Goal: Task Accomplishment & Management: Manage account settings

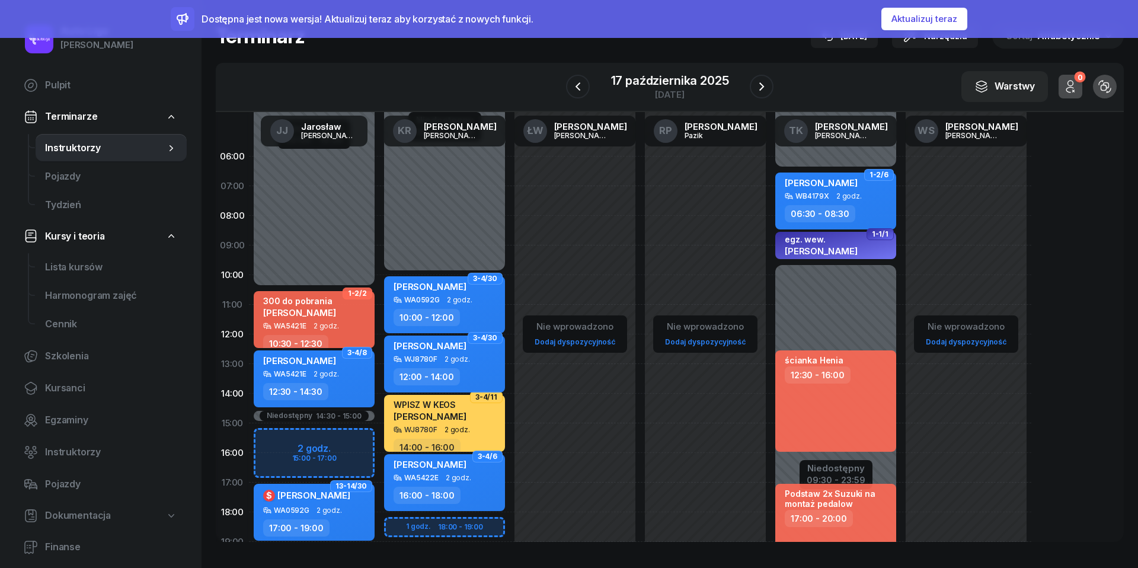
scroll to position [31, 0]
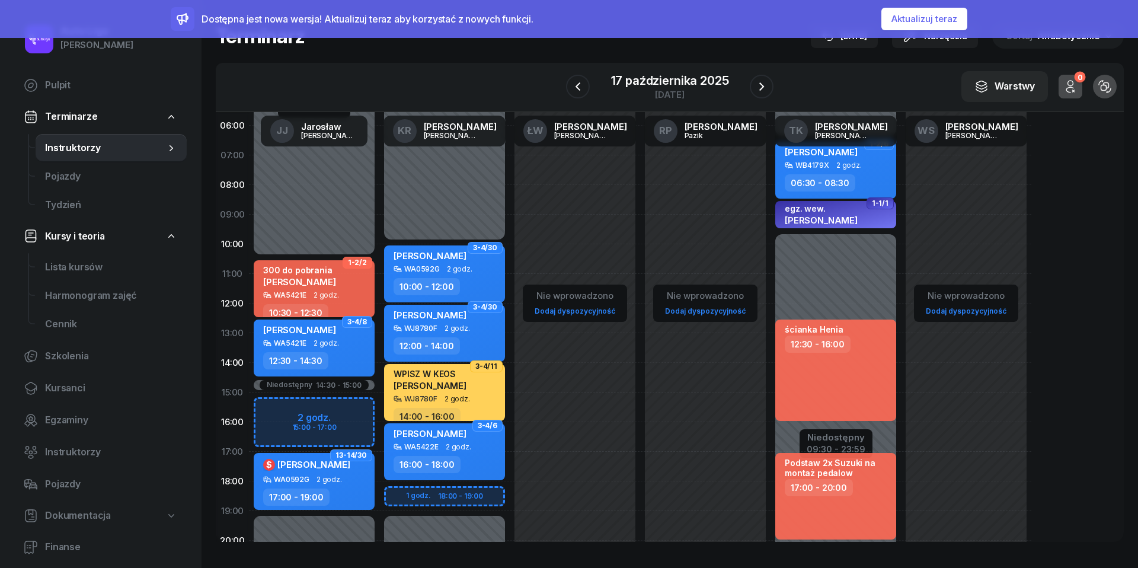
click at [903, 20] on button "Aktualizuj teraz" at bounding box center [924, 19] width 86 height 23
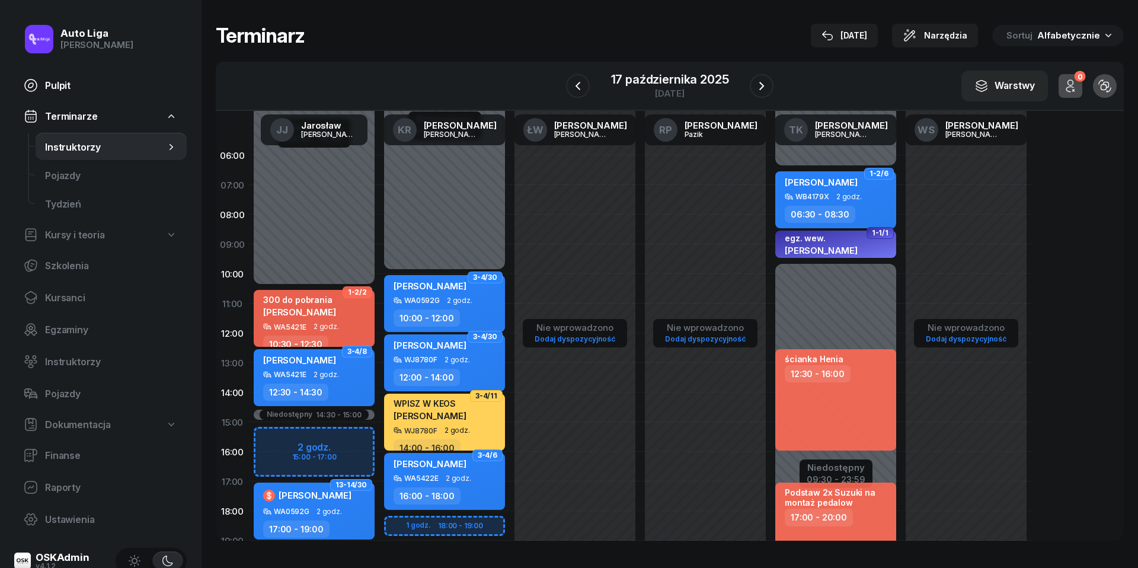
click at [57, 85] on span "Pulpit" at bounding box center [111, 85] width 132 height 11
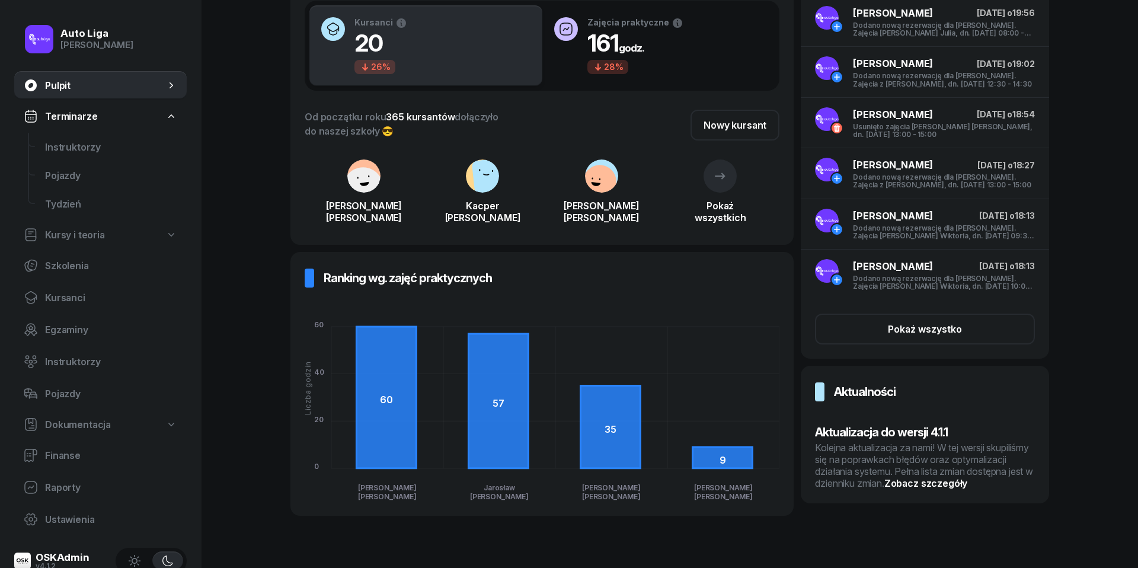
scroll to position [117, 0]
click at [912, 437] on h3 "Aktualizacja do wersji 4.1.1" at bounding box center [925, 432] width 220 height 19
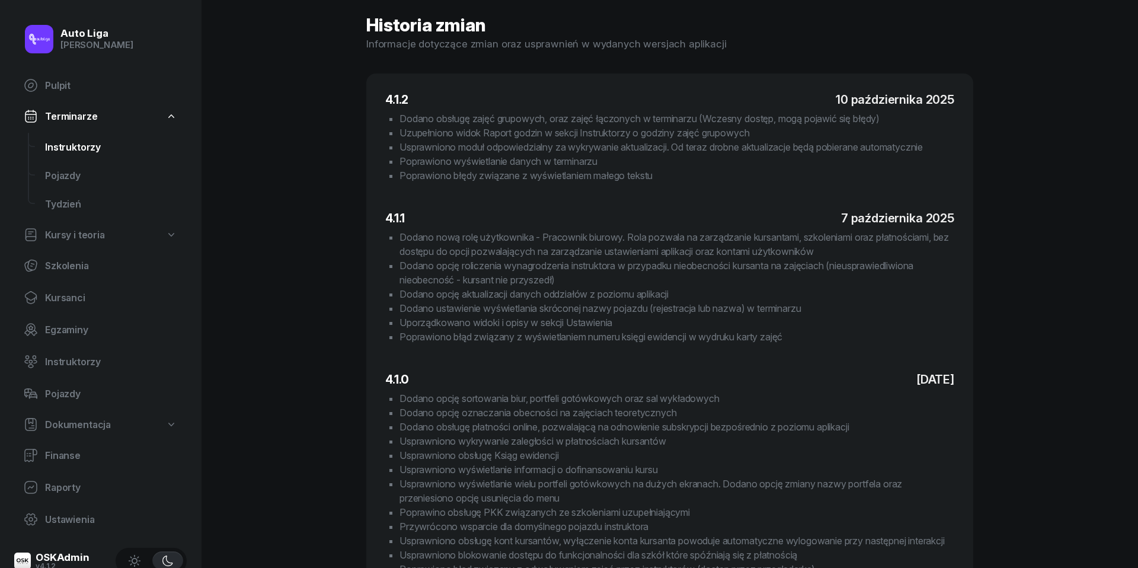
click at [67, 145] on span "Instruktorzy" at bounding box center [111, 147] width 132 height 11
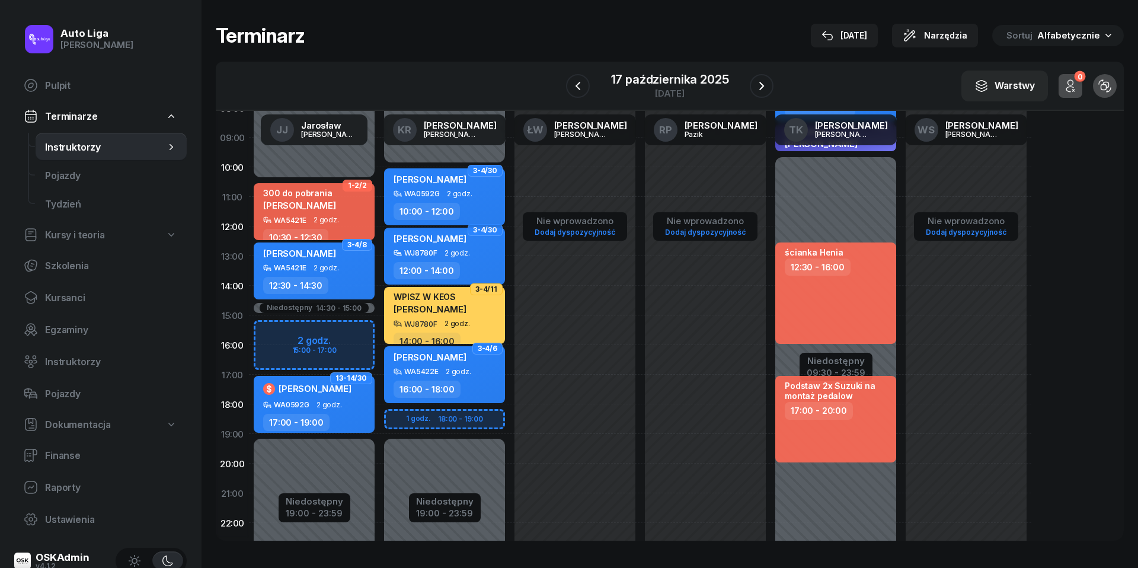
scroll to position [126, 0]
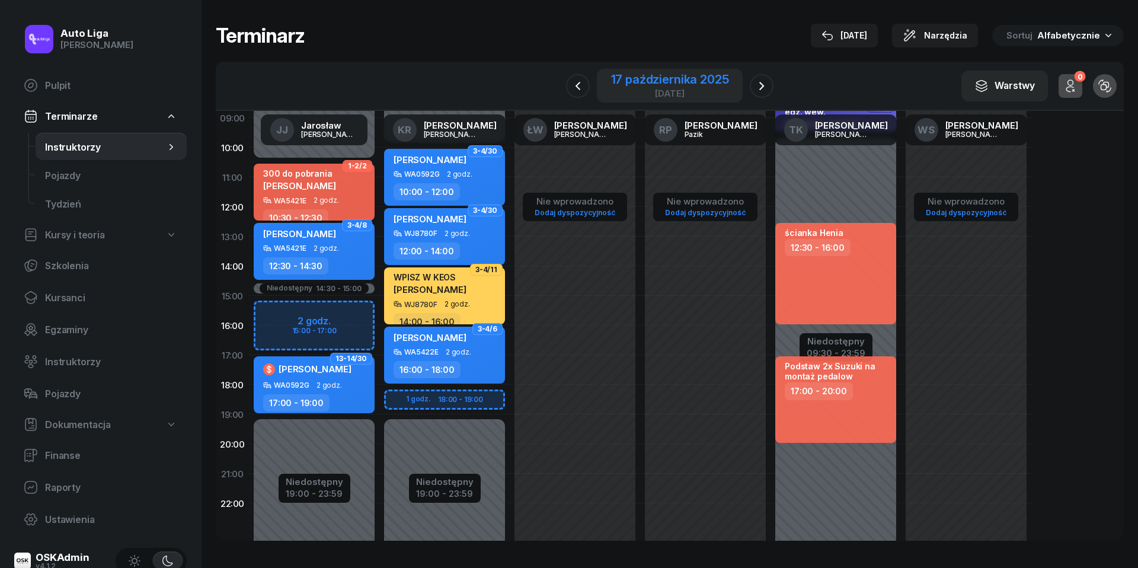
click at [684, 82] on div "17 października 2025" at bounding box center [670, 79] width 118 height 12
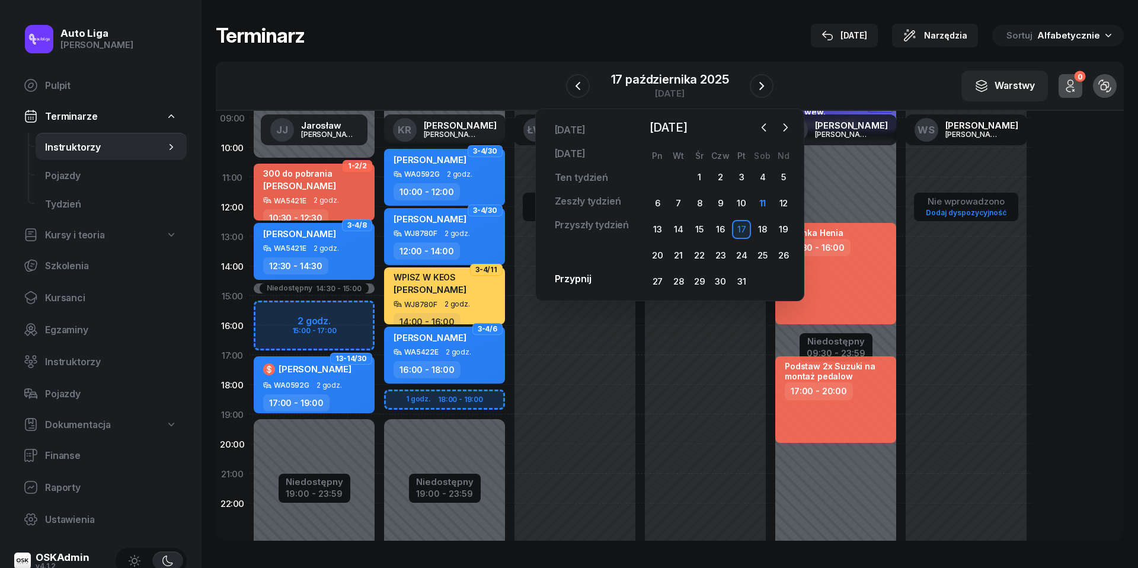
click at [771, 212] on div "11" at bounding box center [762, 203] width 21 height 19
click at [765, 202] on div "11" at bounding box center [762, 203] width 19 height 19
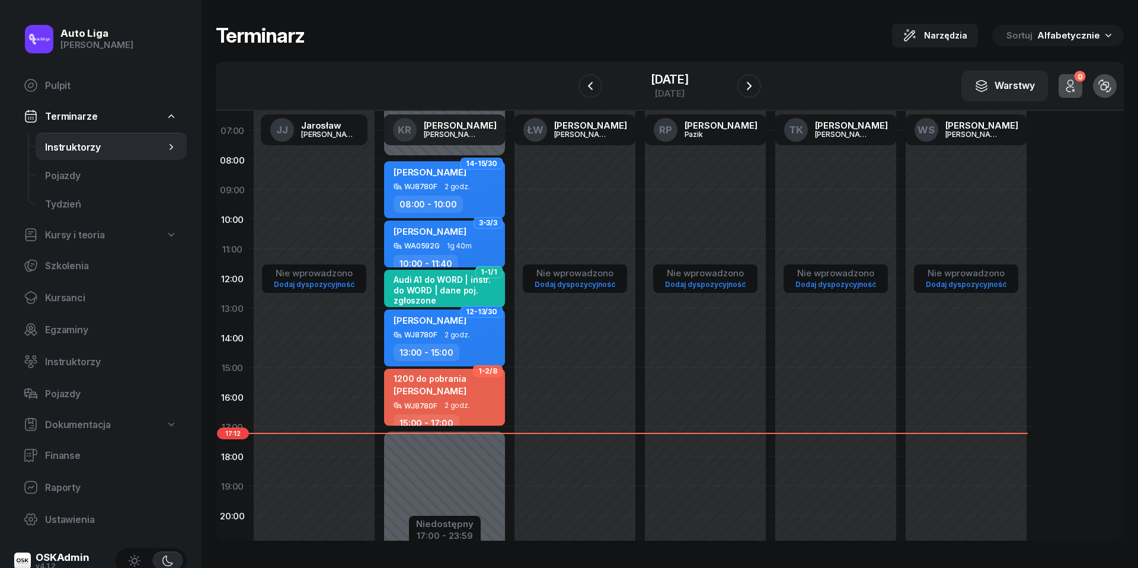
scroll to position [50, 0]
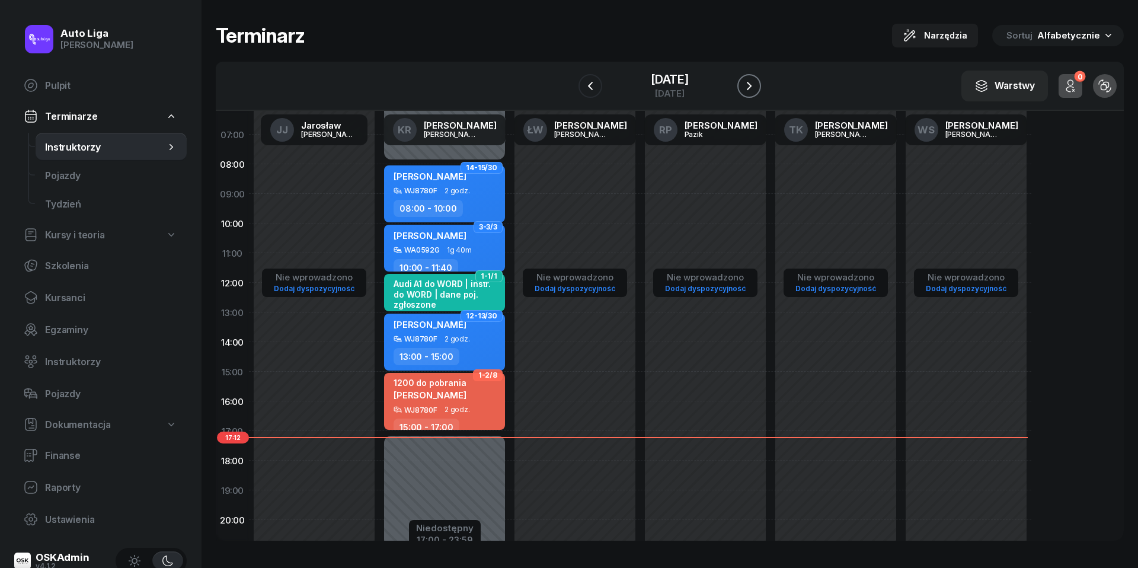
click at [756, 81] on icon "button" at bounding box center [749, 86] width 14 height 14
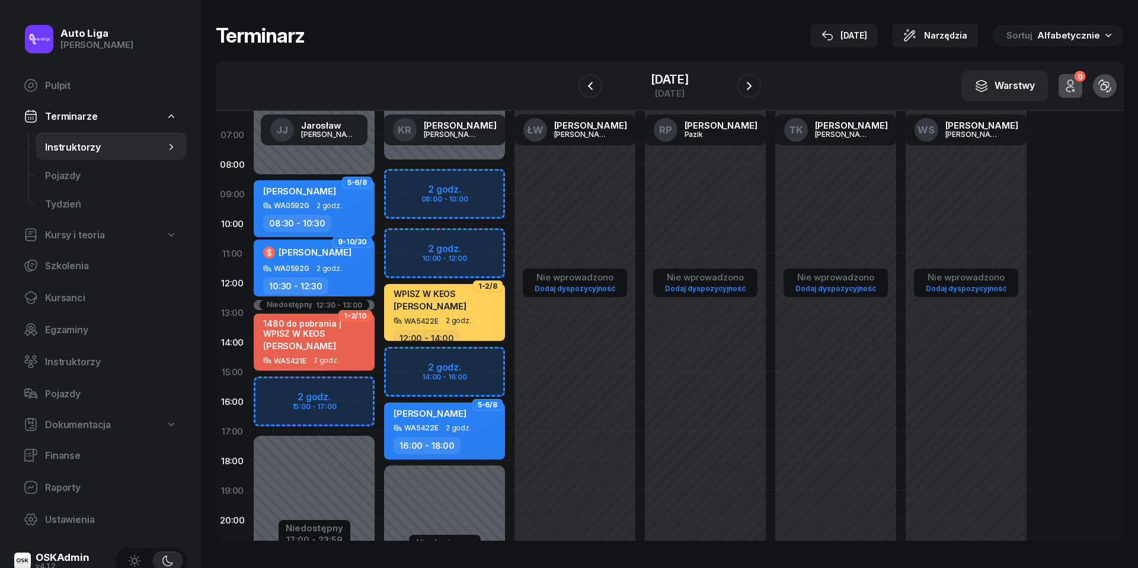
click at [333, 200] on div "[PERSON_NAME]" at bounding box center [299, 193] width 73 height 17
select select "08"
select select "30"
select select "10"
select select "30"
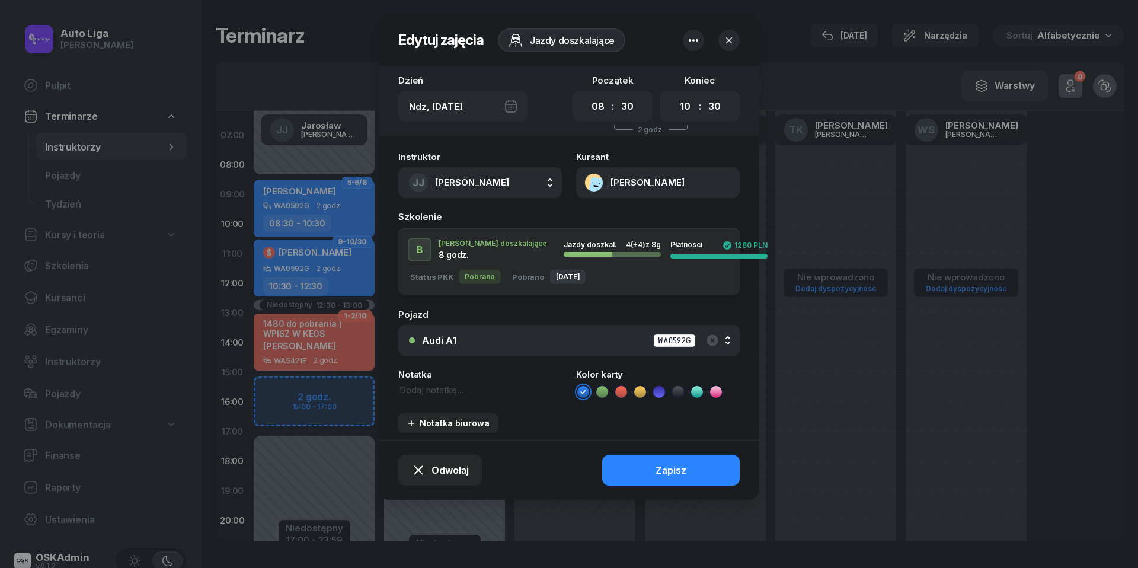
click at [594, 181] on button "[PERSON_NAME]" at bounding box center [658, 182] width 164 height 31
click at [610, 223] on div "Otwórz profil" at bounding box center [614, 221] width 57 height 11
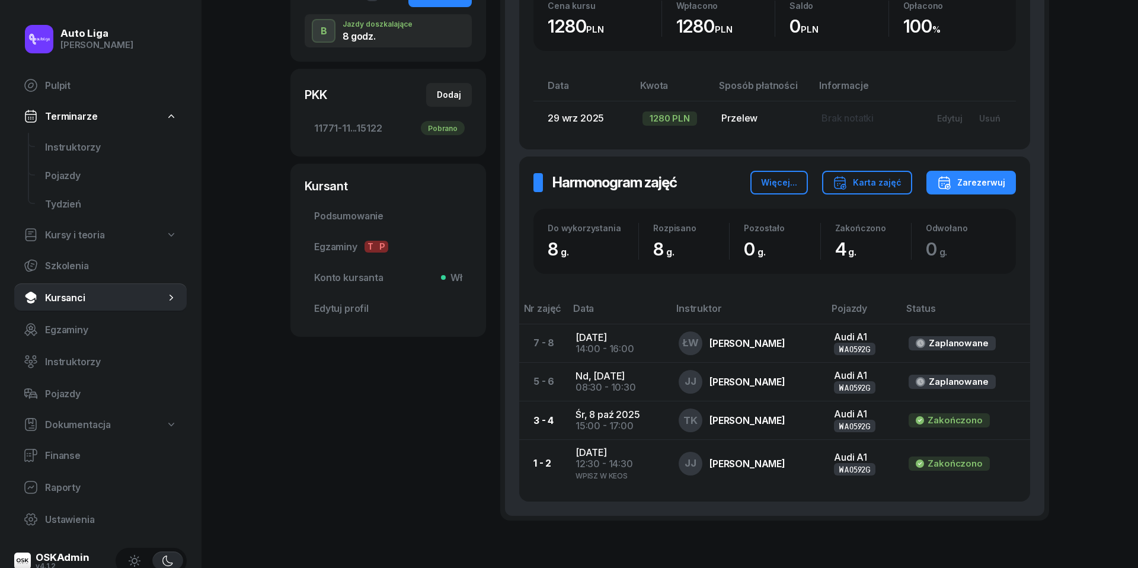
scroll to position [274, 0]
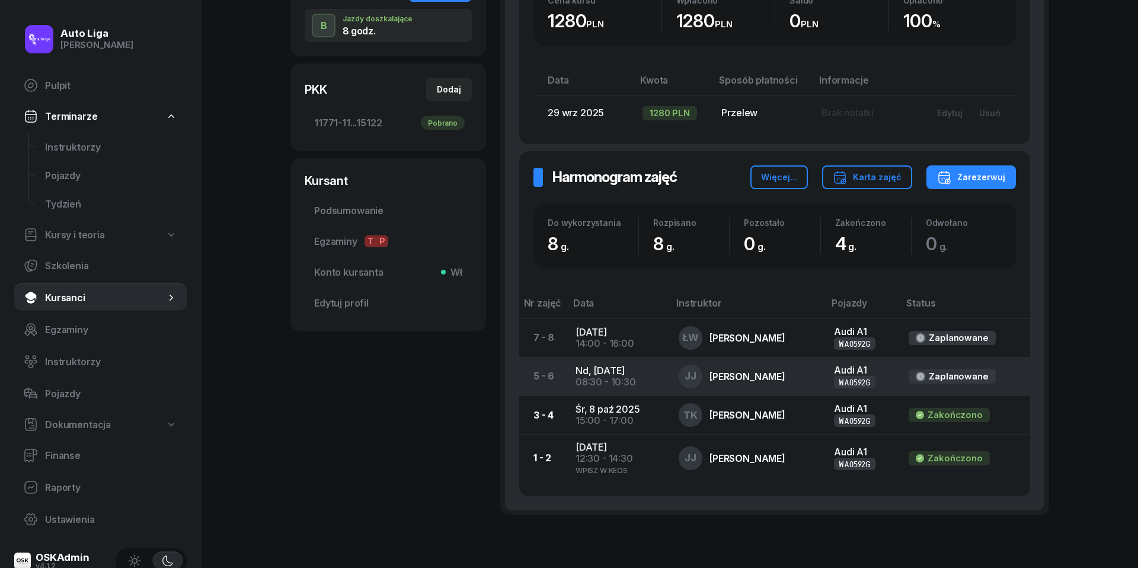
click at [602, 376] on div "08:30 - 10:30" at bounding box center [618, 381] width 84 height 11
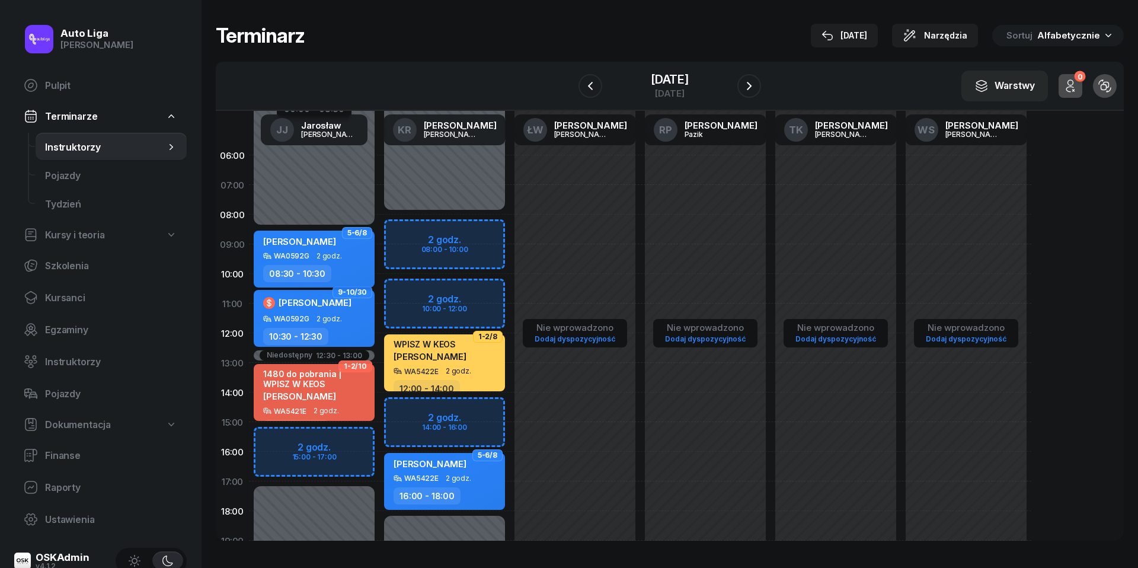
click at [303, 250] on div "[PERSON_NAME]" at bounding box center [299, 243] width 73 height 17
select select "08"
select select "30"
select select "10"
select select "30"
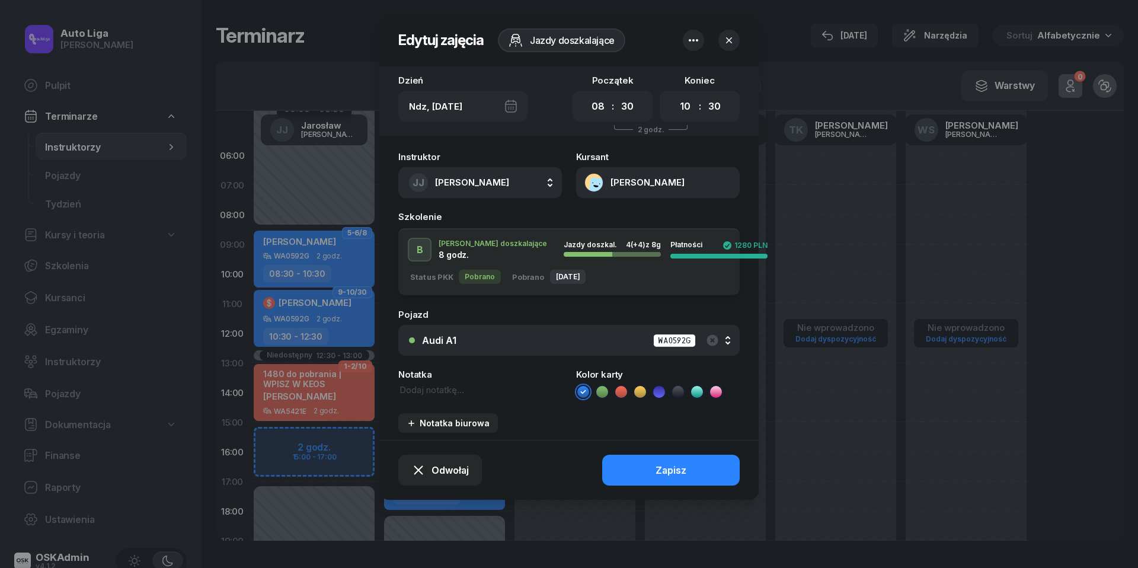
click at [519, 337] on div "Audi A1 WA0592G" at bounding box center [575, 340] width 307 height 15
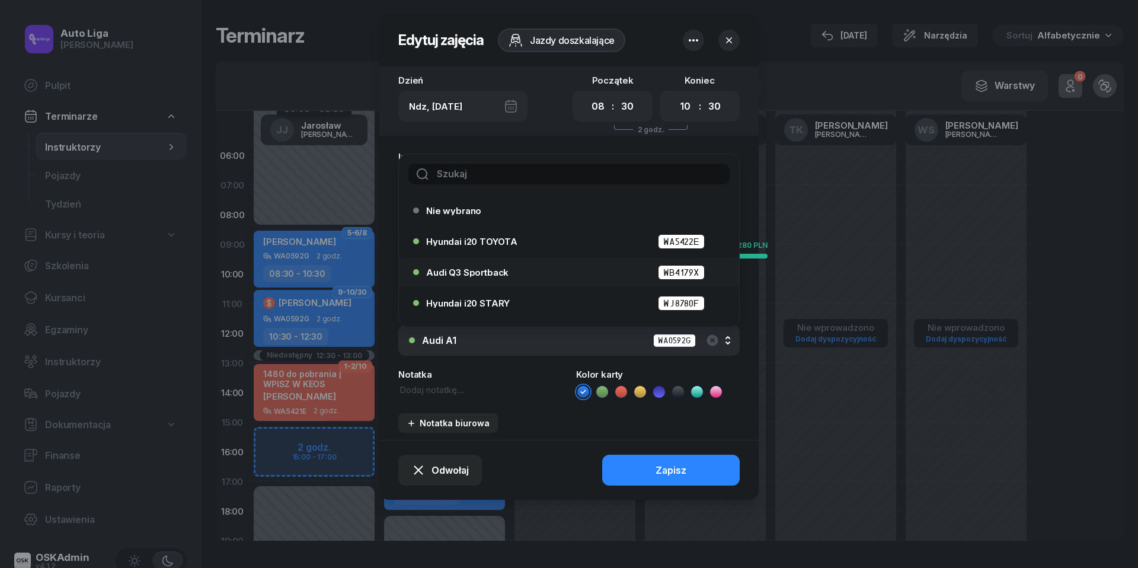
click at [511, 276] on div "Audi Q3 Sportback WB4179X" at bounding box center [572, 272] width 292 height 15
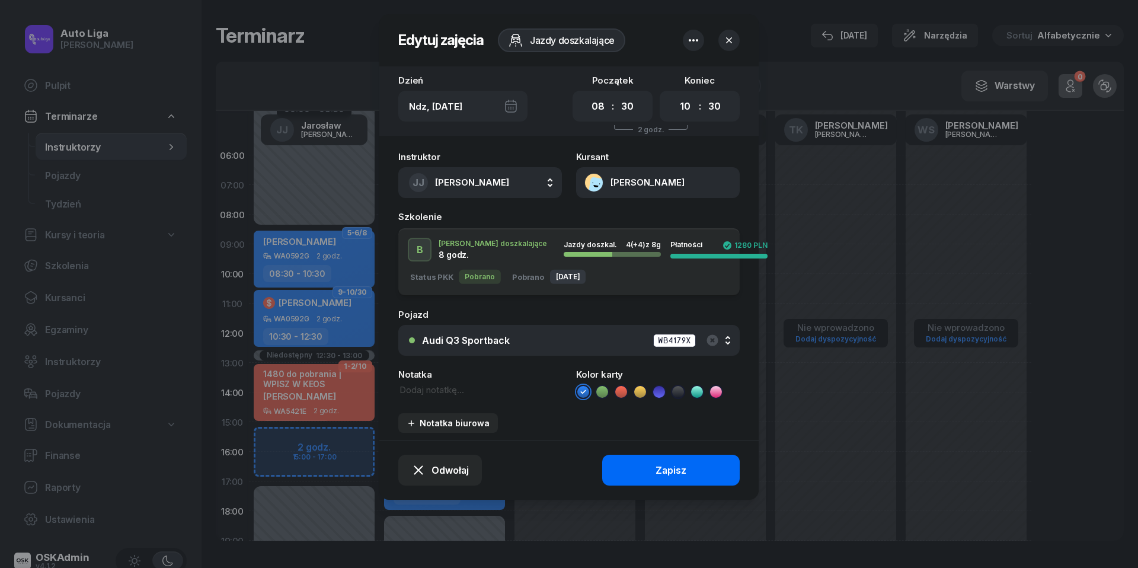
click at [676, 470] on div "Zapisz" at bounding box center [671, 470] width 31 height 11
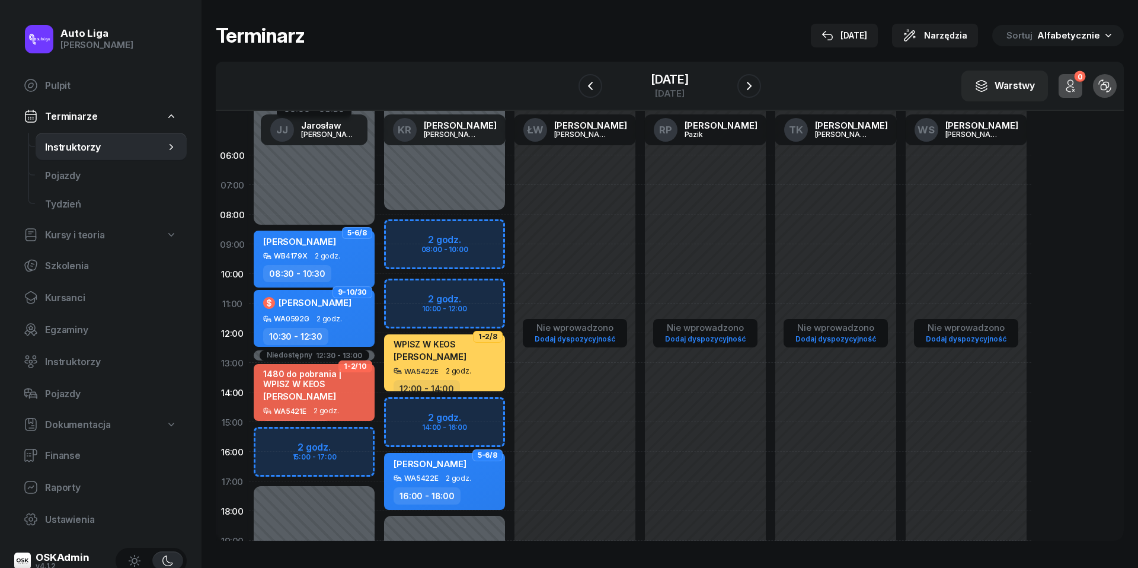
click at [345, 322] on div "WA0592G 2 godz." at bounding box center [315, 319] width 104 height 8
select select "10"
select select "30"
select select "12"
select select "30"
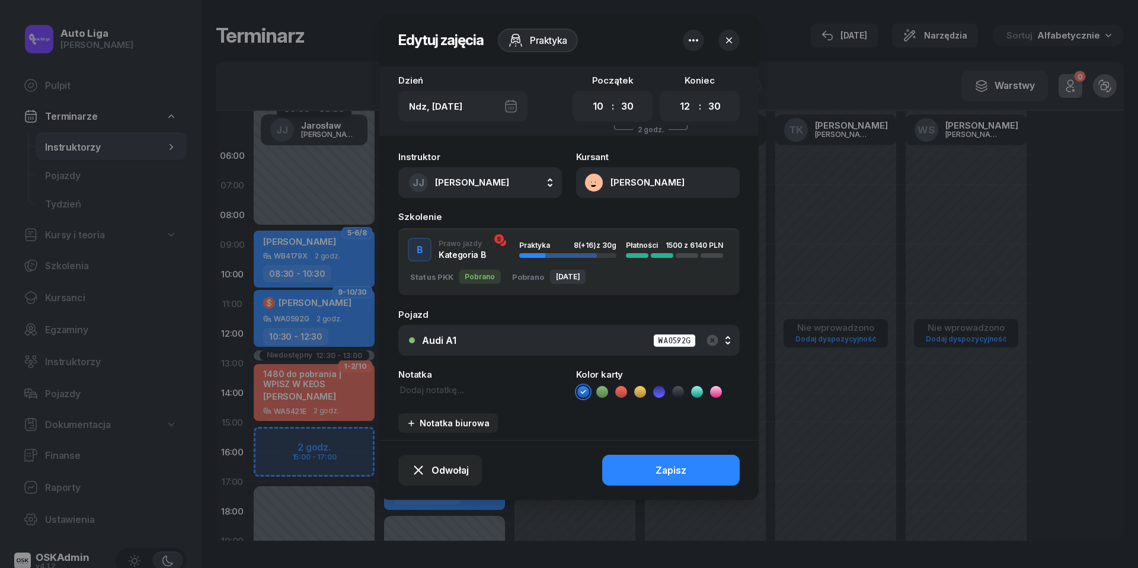
click at [554, 337] on div "Audi A1 WA0592G" at bounding box center [575, 340] width 307 height 15
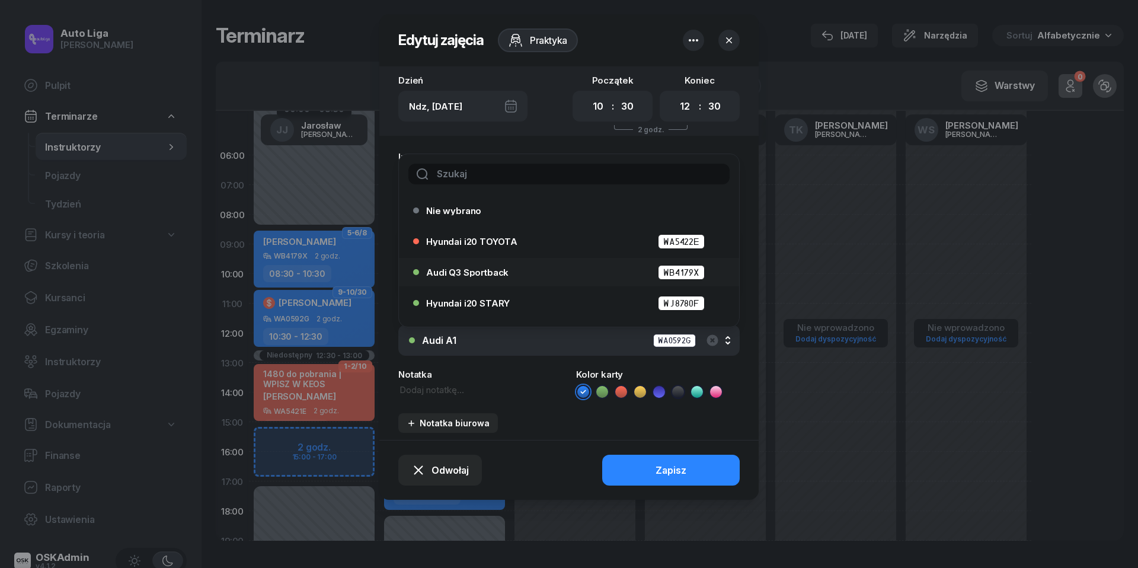
click at [498, 276] on div "Audi Q3 Sportback WB4179X" at bounding box center [572, 272] width 292 height 15
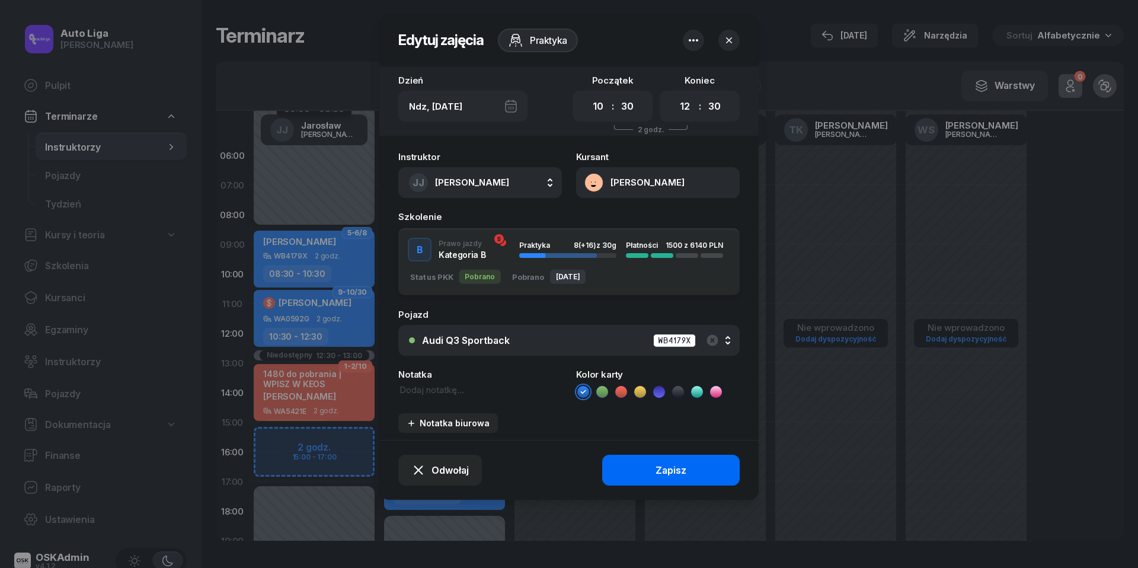
click at [648, 468] on button "Zapisz" at bounding box center [671, 470] width 138 height 31
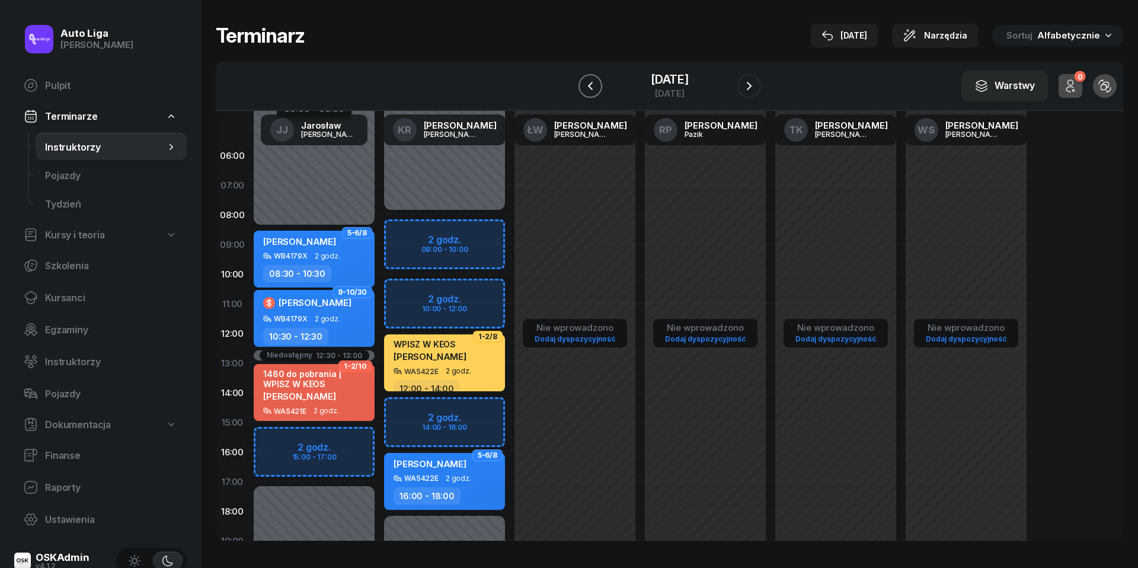
click at [588, 86] on icon "button" at bounding box center [590, 85] width 5 height 8
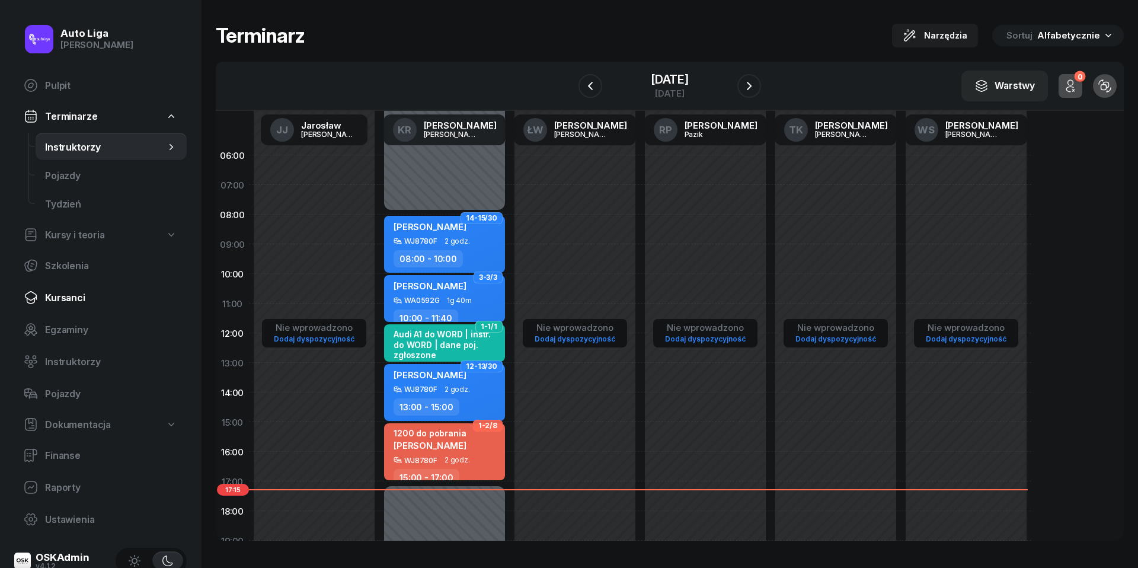
click at [73, 293] on span "Kursanci" at bounding box center [111, 297] width 132 height 11
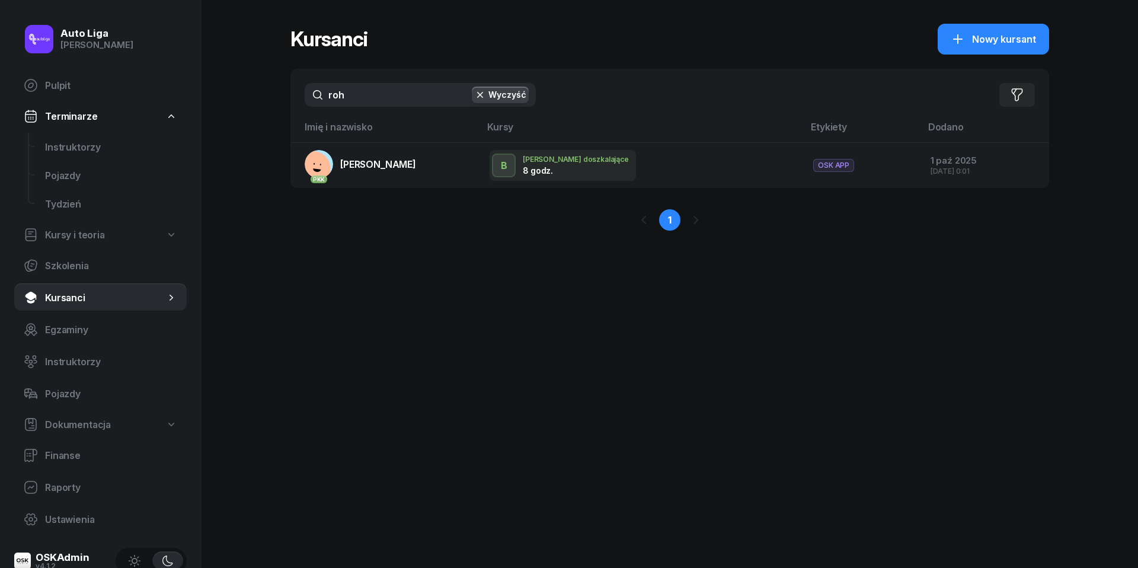
click at [366, 90] on input "roh" at bounding box center [420, 95] width 231 height 24
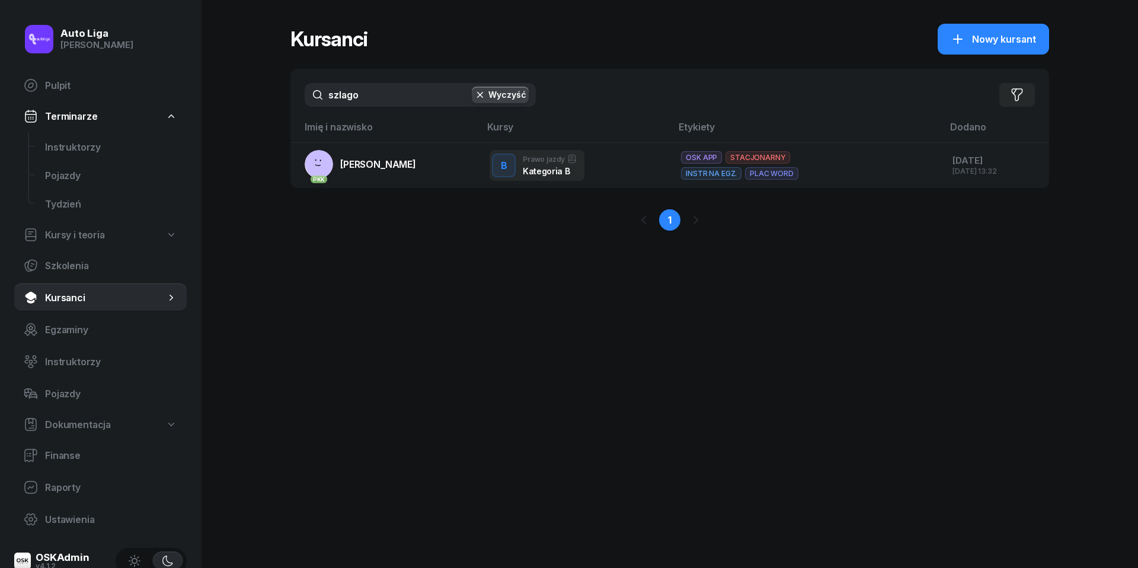
type input "szlago"
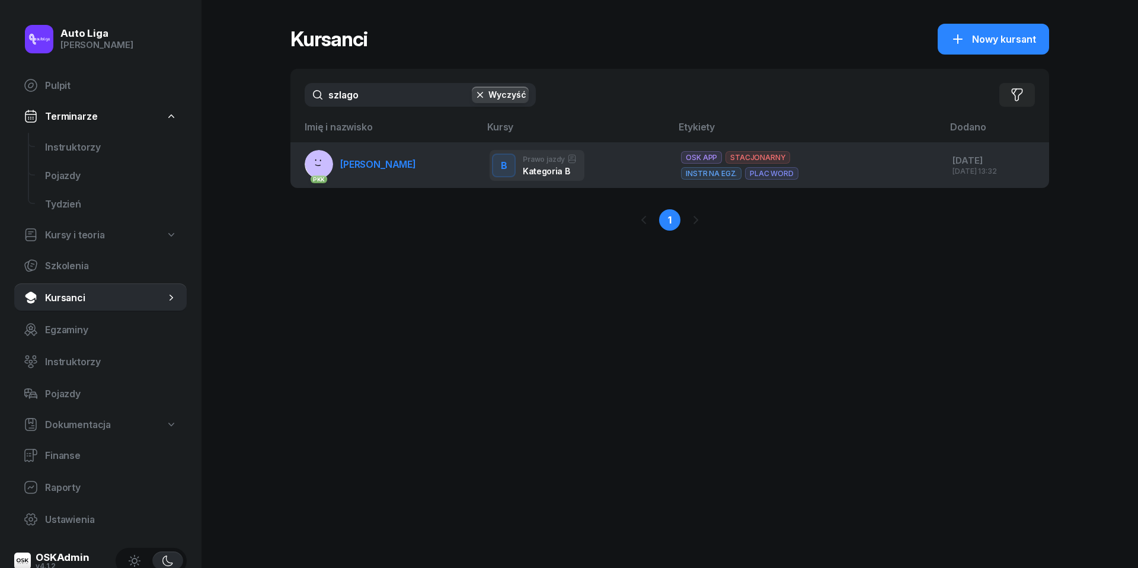
drag, startPoint x: 381, startPoint y: 113, endPoint x: 375, endPoint y: 158, distance: 45.4
click at [375, 158] on span "[PERSON_NAME]" at bounding box center [378, 164] width 76 height 12
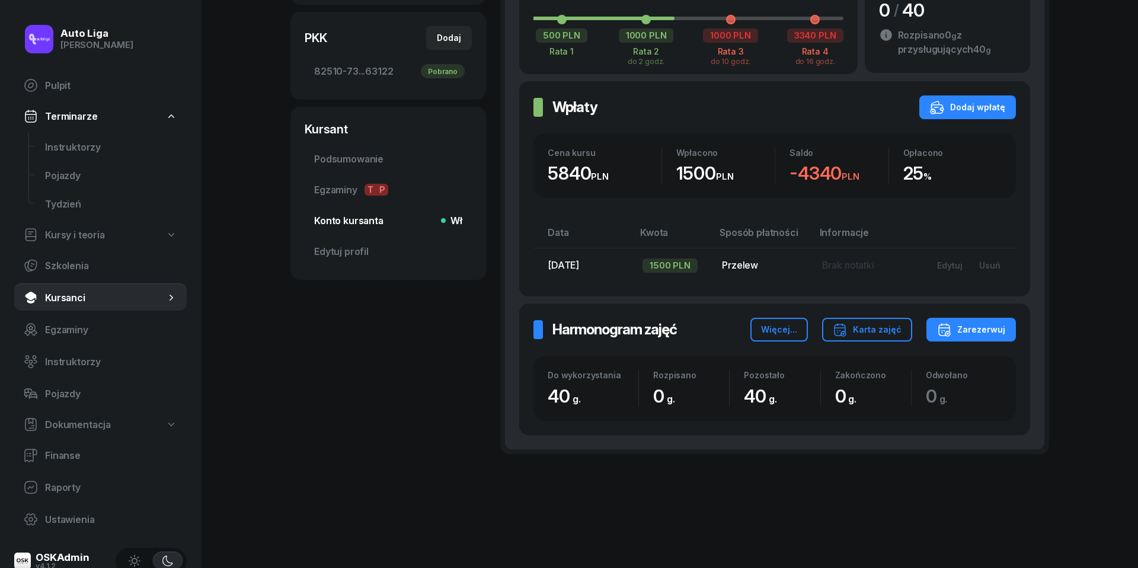
scroll to position [325, 0]
click at [364, 219] on span "Konto kursanta Wł" at bounding box center [388, 221] width 148 height 11
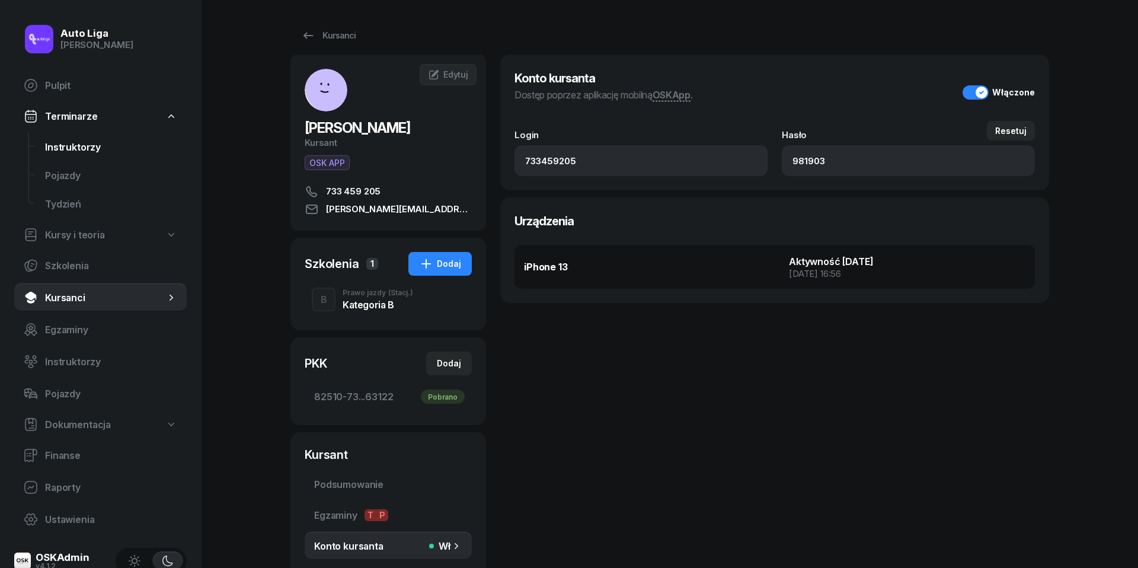
click at [77, 148] on span "Instruktorzy" at bounding box center [111, 147] width 132 height 11
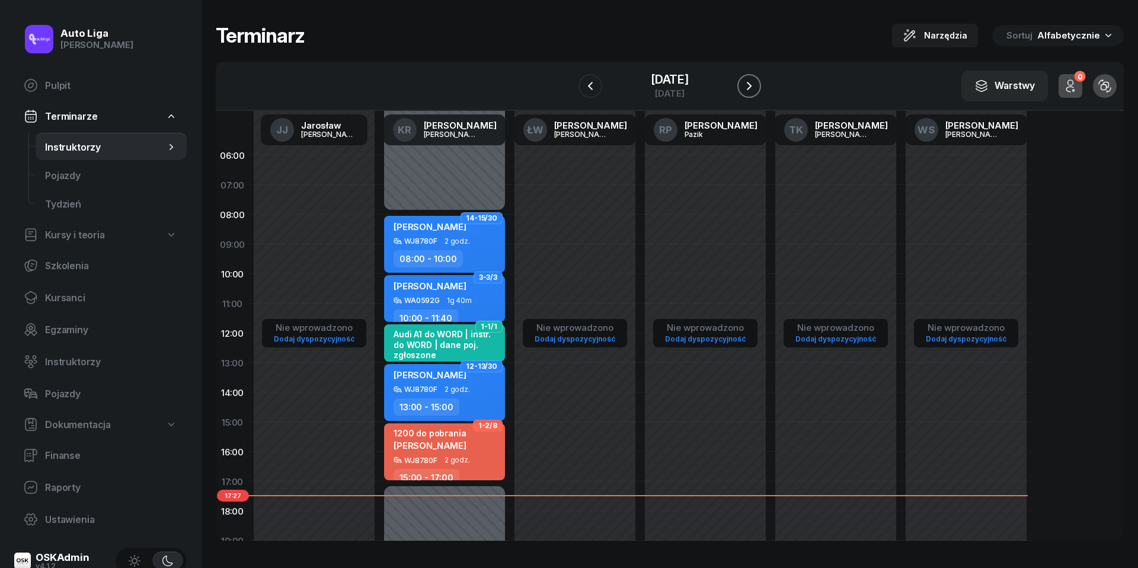
click at [756, 81] on icon "button" at bounding box center [749, 86] width 14 height 14
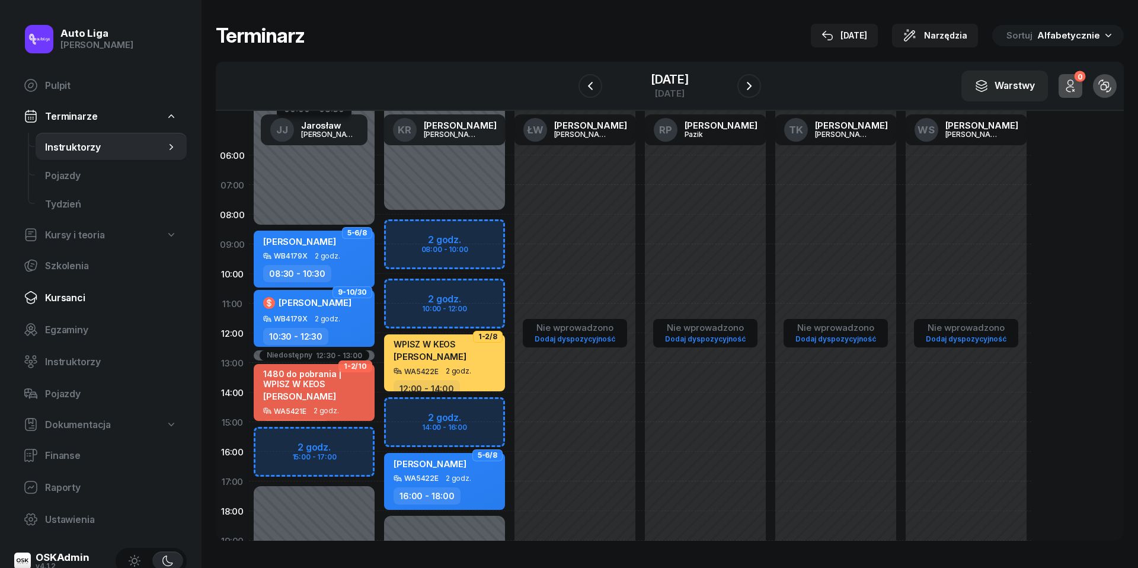
click at [67, 303] on link "Kursanci" at bounding box center [100, 297] width 172 height 28
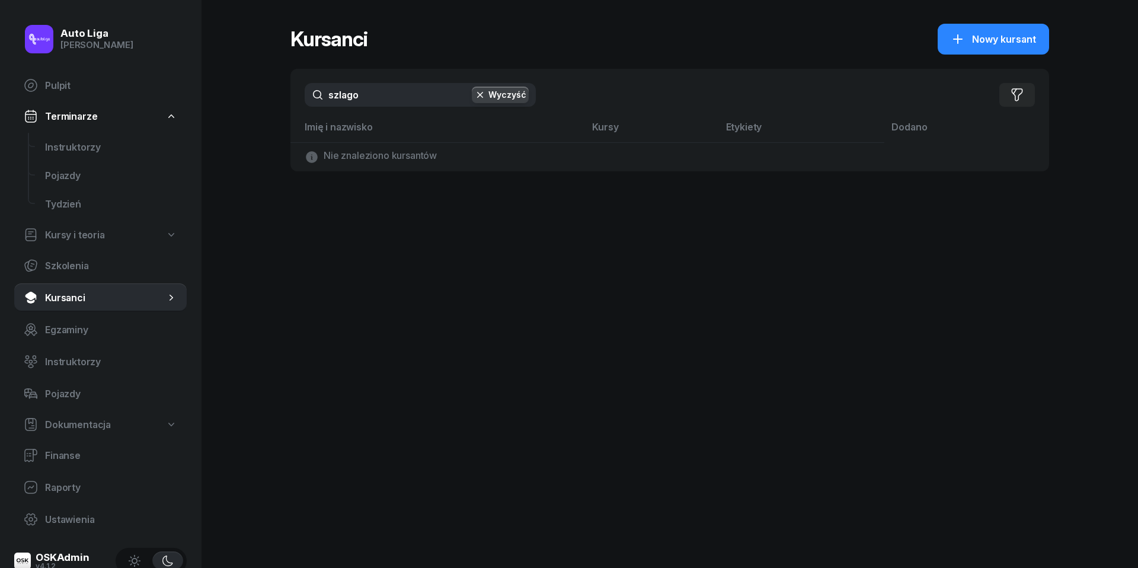
click at [397, 98] on input "szlago" at bounding box center [420, 95] width 231 height 24
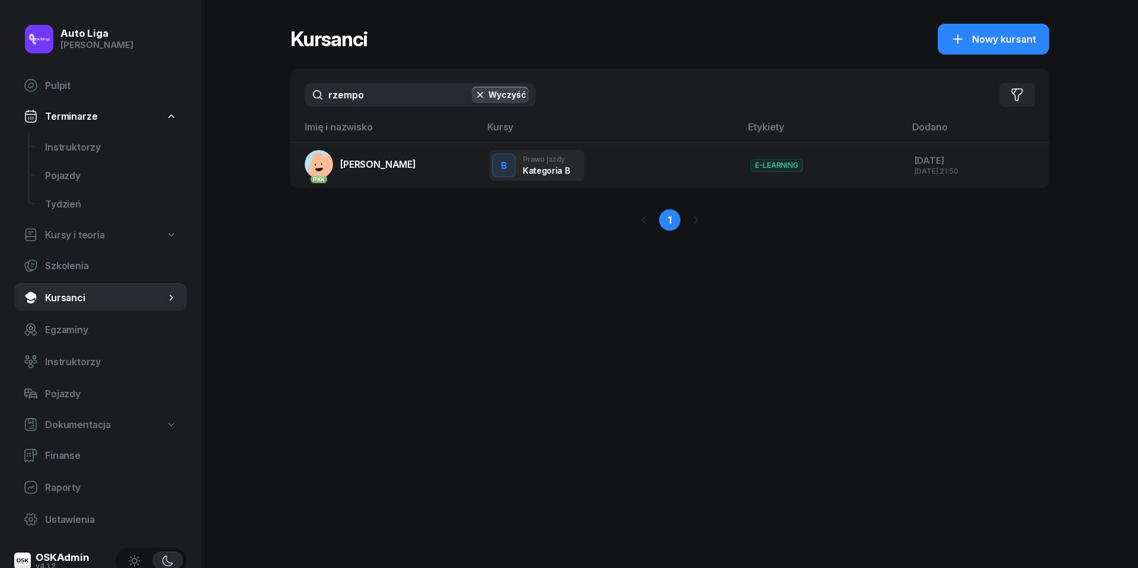
type input "rzepo"
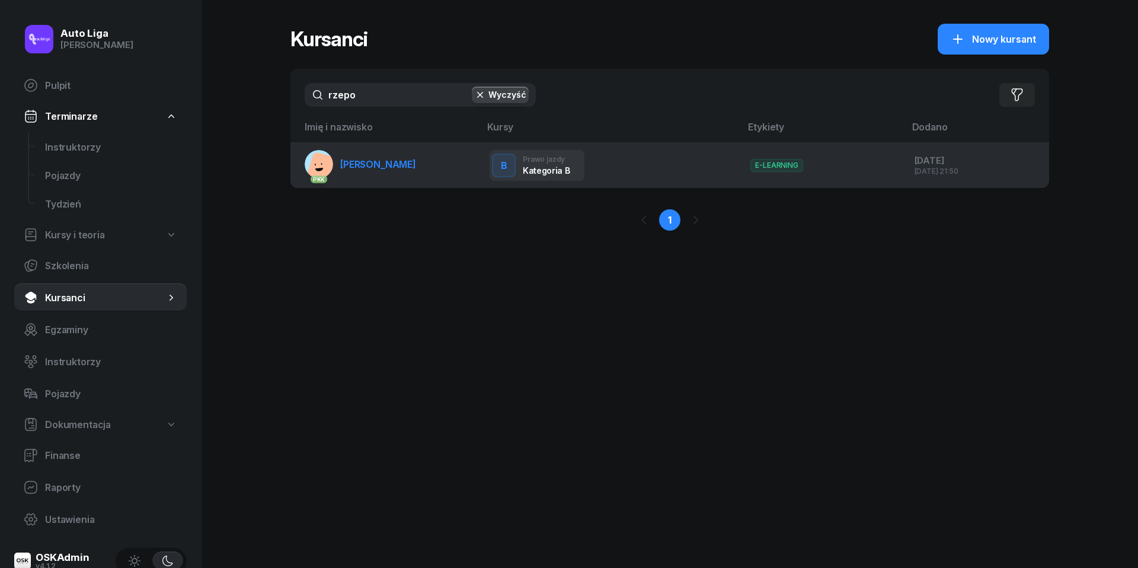
drag, startPoint x: 397, startPoint y: 98, endPoint x: 389, endPoint y: 174, distance: 75.6
click at [389, 174] on link "PKK [PERSON_NAME][GEOGRAPHIC_DATA]" at bounding box center [360, 164] width 111 height 28
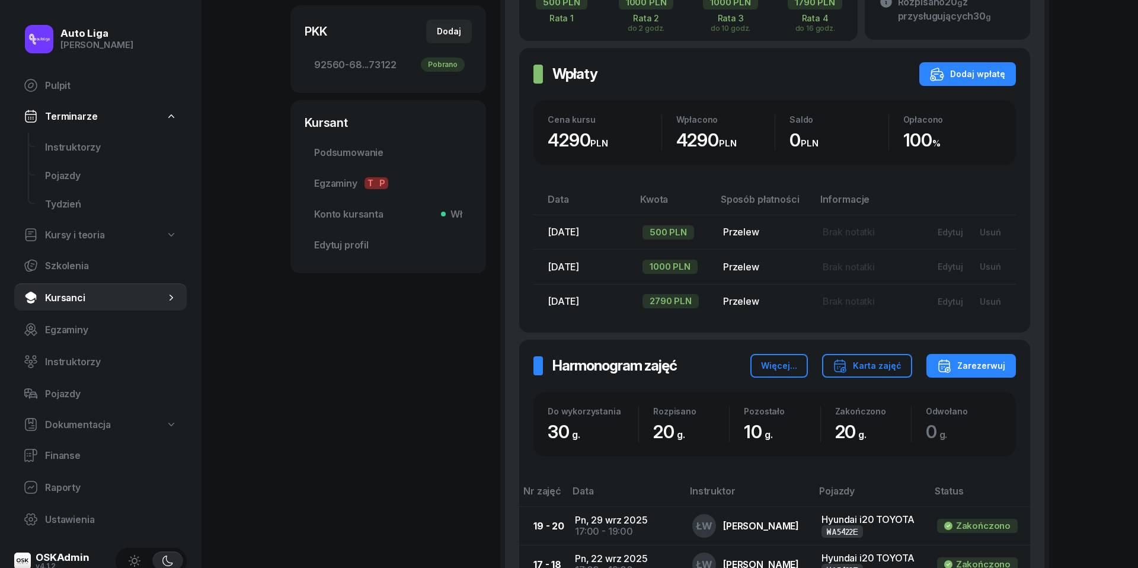
scroll to position [294, 0]
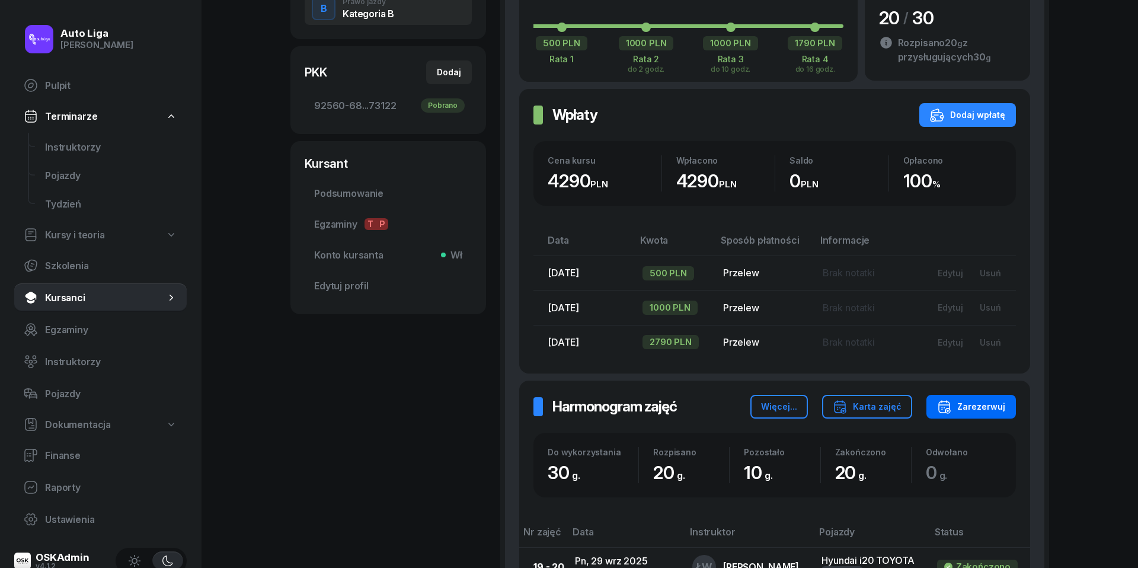
click at [980, 402] on div "Zarezerwuj" at bounding box center [971, 407] width 68 height 14
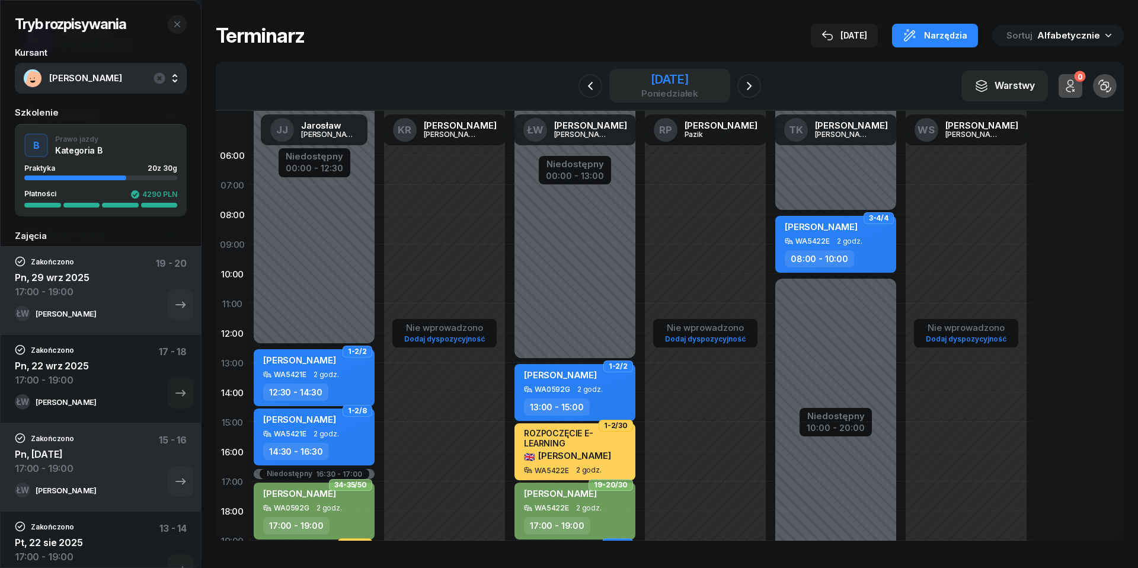
click at [674, 78] on div "[DATE]" at bounding box center [669, 79] width 57 height 12
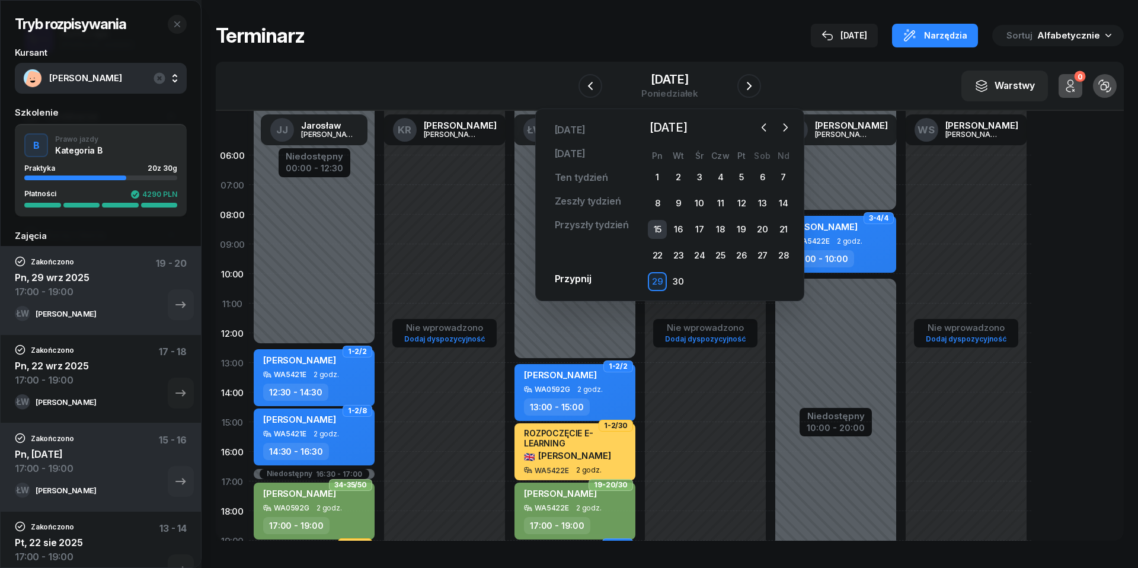
click at [653, 226] on div "15" at bounding box center [657, 229] width 19 height 19
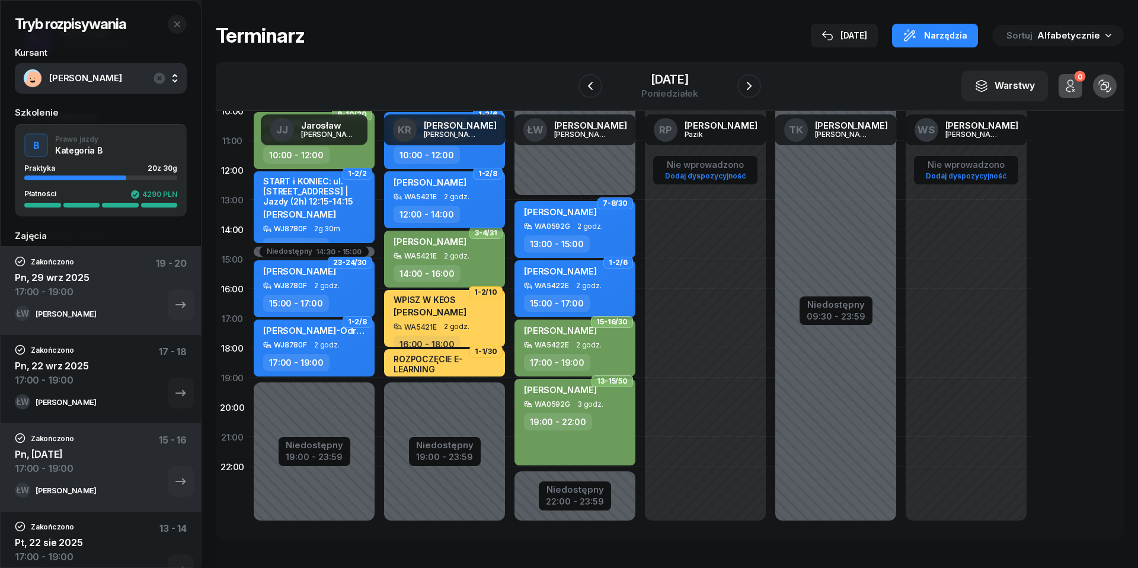
scroll to position [162, 0]
click at [643, 81] on div "[DATE]" at bounding box center [669, 79] width 57 height 12
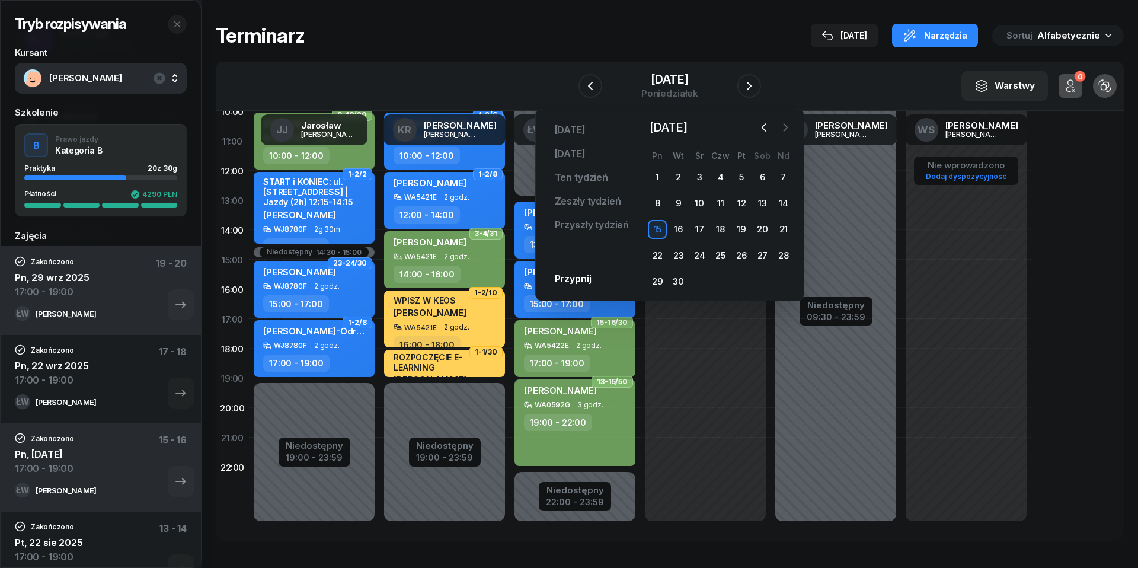
click at [784, 124] on icon "button" at bounding box center [785, 128] width 12 height 12
click at [701, 228] on div "15" at bounding box center [699, 229] width 19 height 19
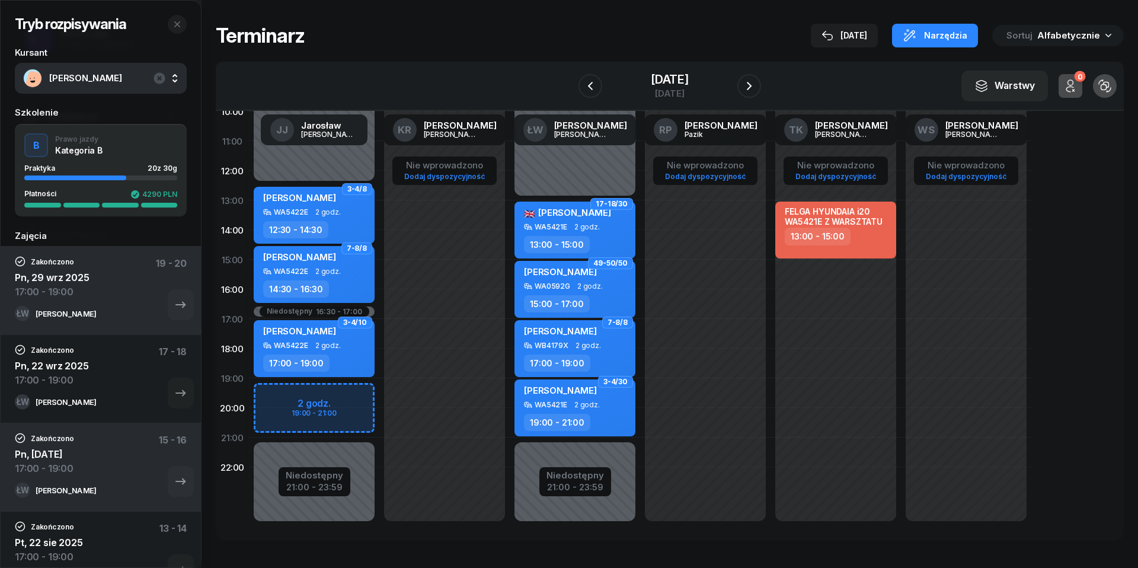
click at [270, 391] on div "Niedostępny 00:00 - 12:30 Niedostępny 21:00 - 23:59 Niedostępny 16:30 - 17:00 2…" at bounding box center [314, 259] width 130 height 563
select select "19"
select select "21"
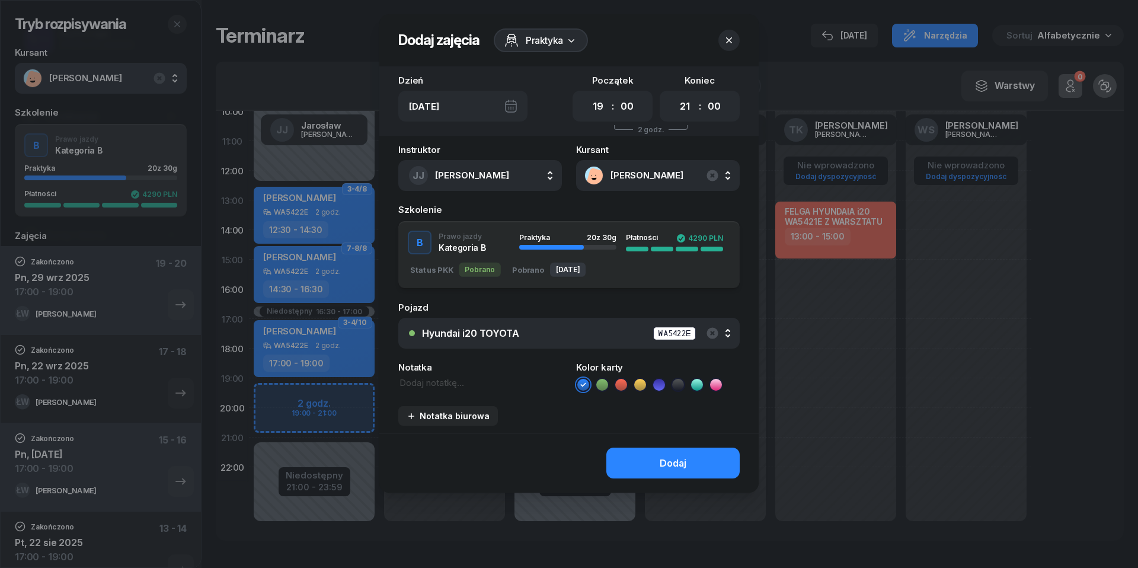
click at [733, 36] on icon "button" at bounding box center [729, 40] width 12 height 12
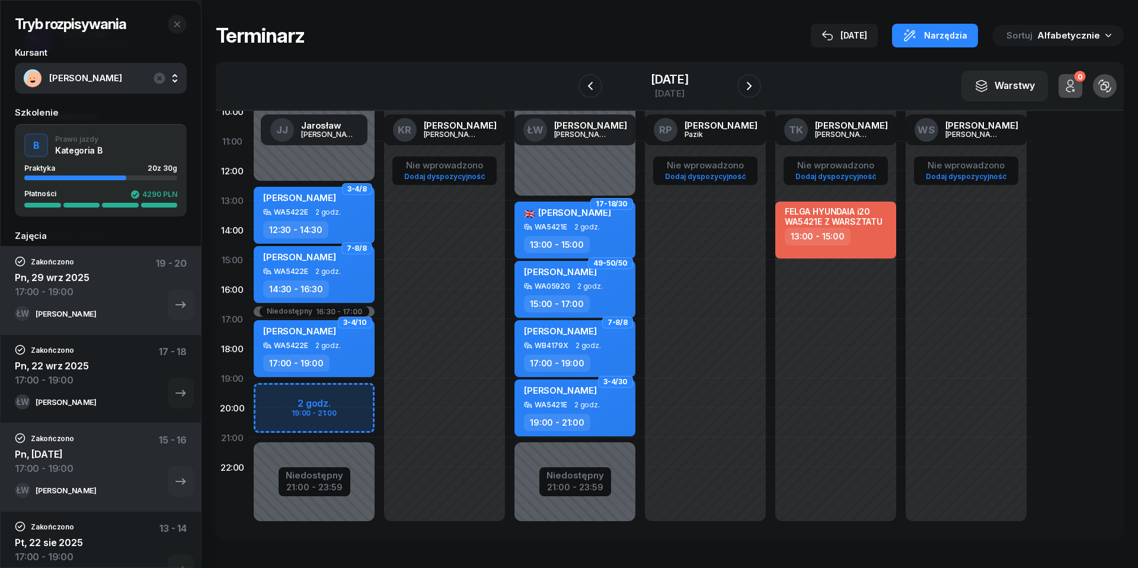
click at [275, 394] on div "Niedostępny 00:00 - 12:30 Niedostępny 21:00 - 23:59 Niedostępny 16:30 - 17:00 2…" at bounding box center [314, 259] width 130 height 563
select select "19"
select select "21"
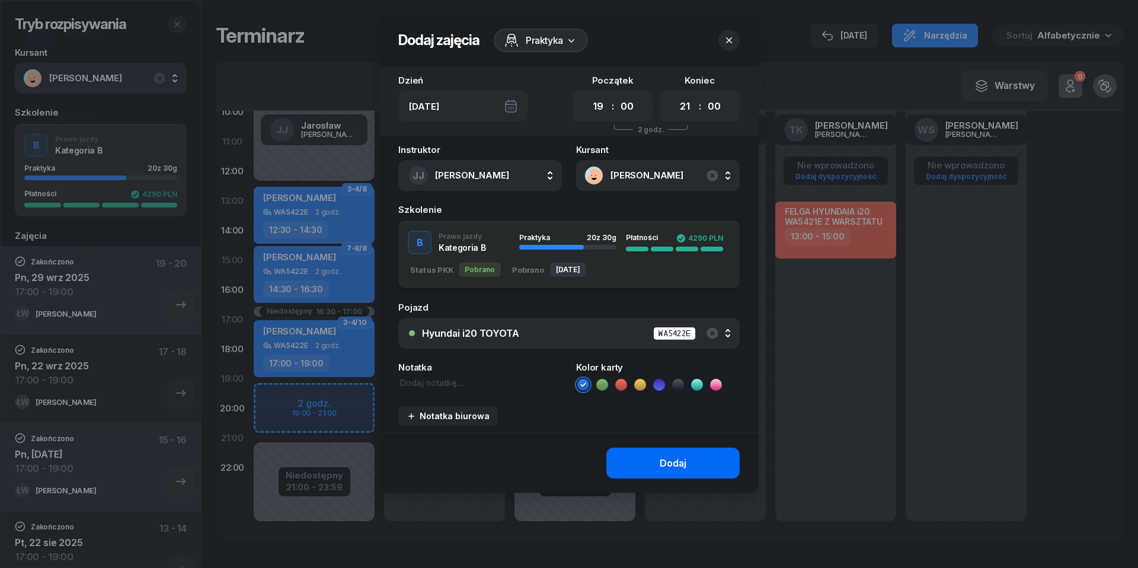
click at [662, 461] on div "Dodaj" at bounding box center [673, 463] width 27 height 11
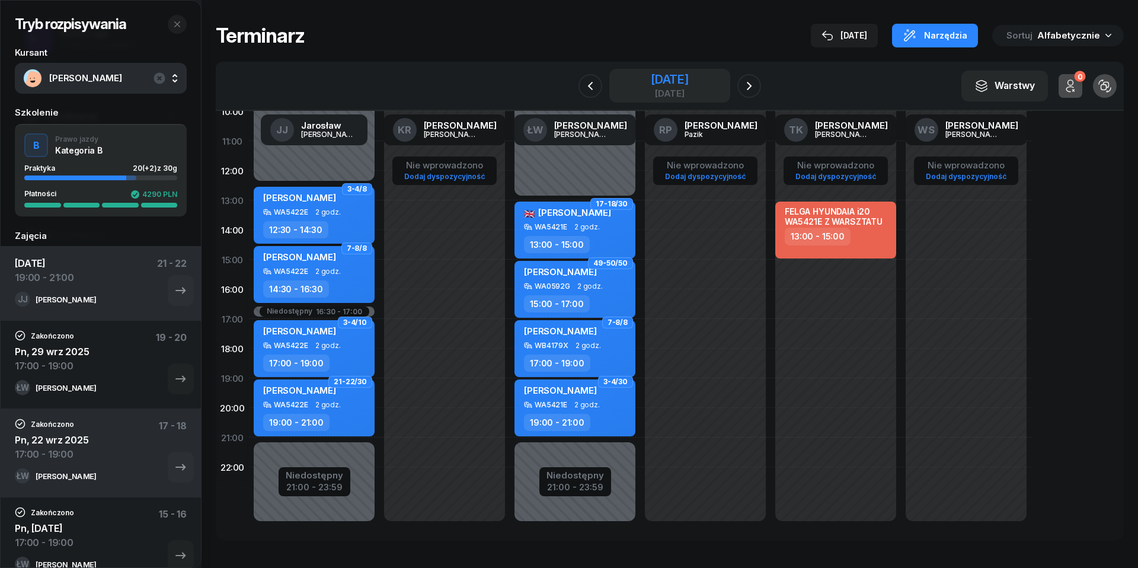
click at [677, 97] on div "[DATE]" at bounding box center [670, 93] width 38 height 9
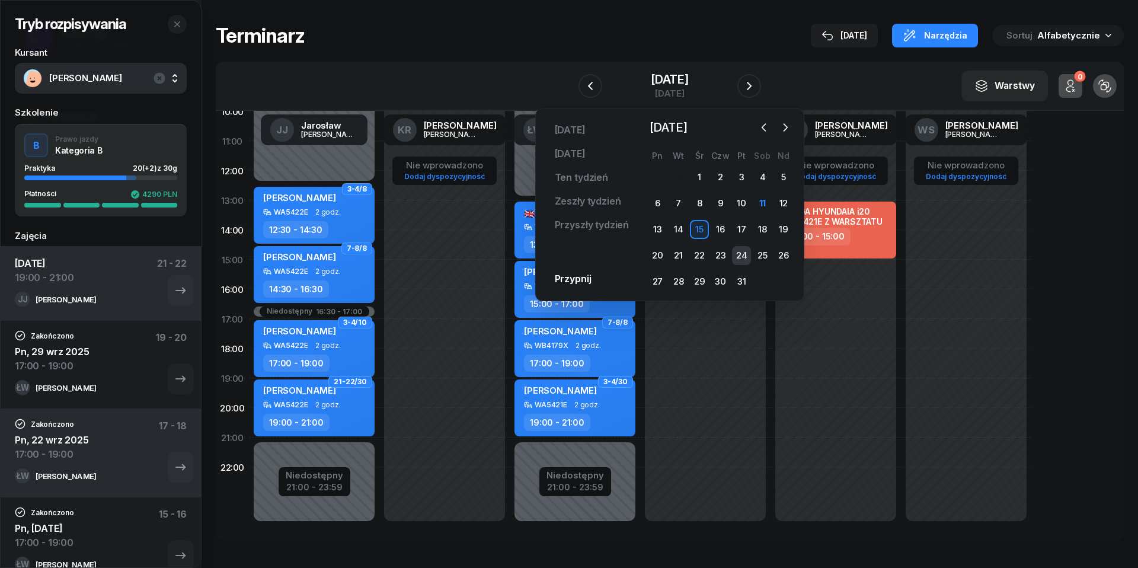
click at [747, 255] on div "24" at bounding box center [741, 255] width 19 height 19
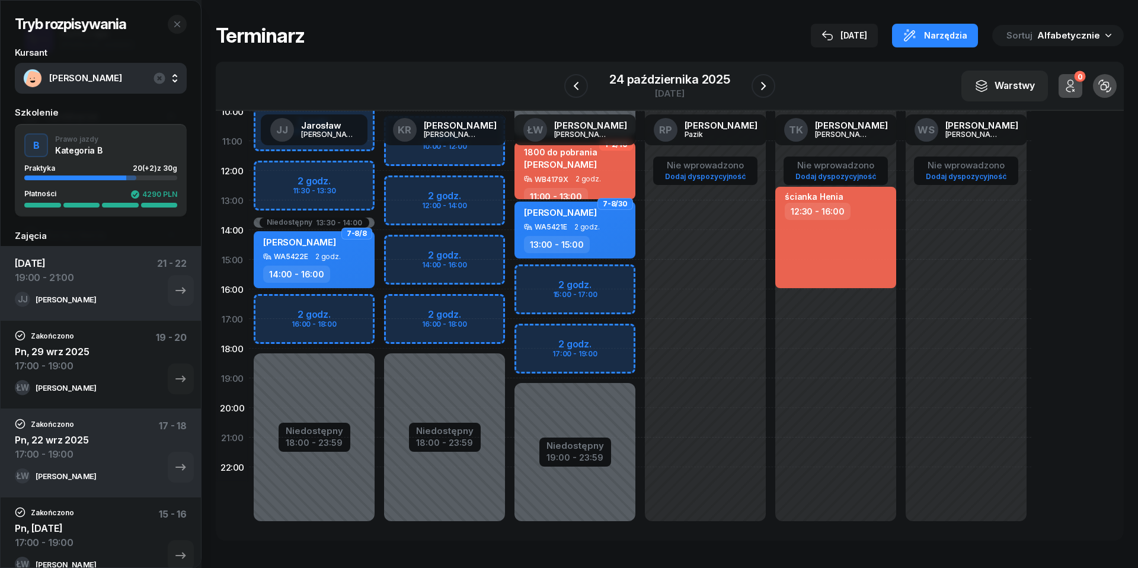
click at [551, 331] on div "Niedostępny 00:00 - 11:00 Niedostępny 19:00 - 23:59 2 godz. 15:00 - 17:00 2 god…" at bounding box center [575, 259] width 130 height 563
select select "17"
select select "19"
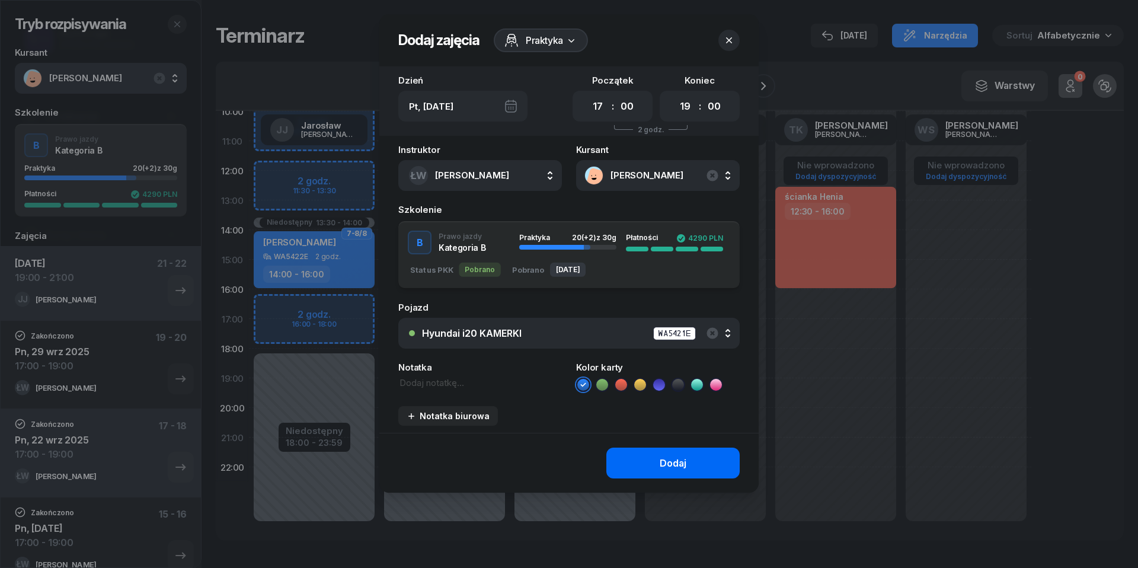
click at [659, 469] on button "Dodaj" at bounding box center [672, 463] width 133 height 31
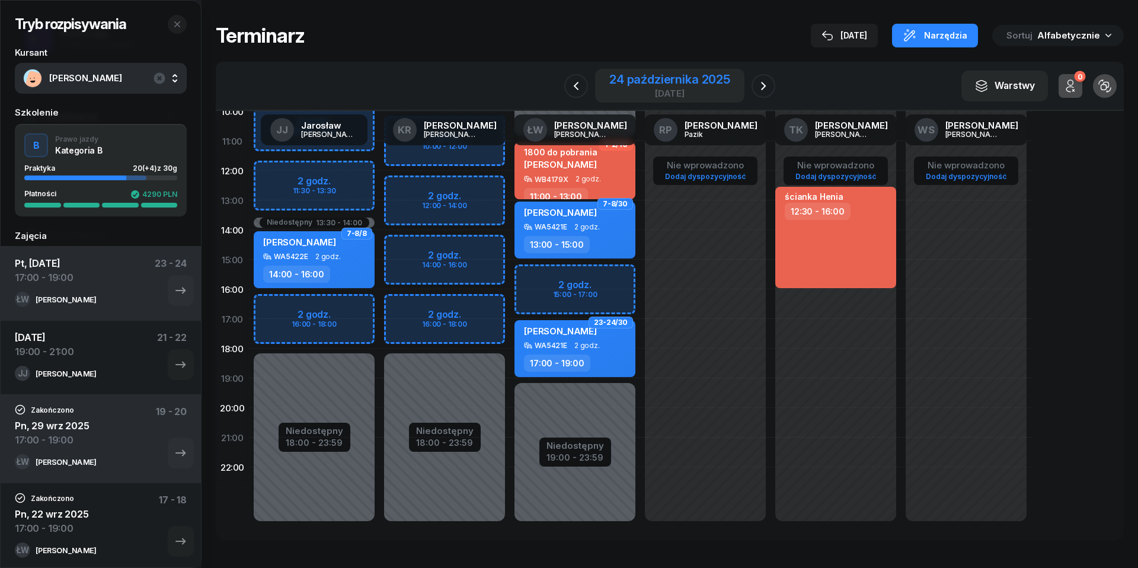
click at [670, 79] on div "24 października 2025" at bounding box center [669, 79] width 121 height 12
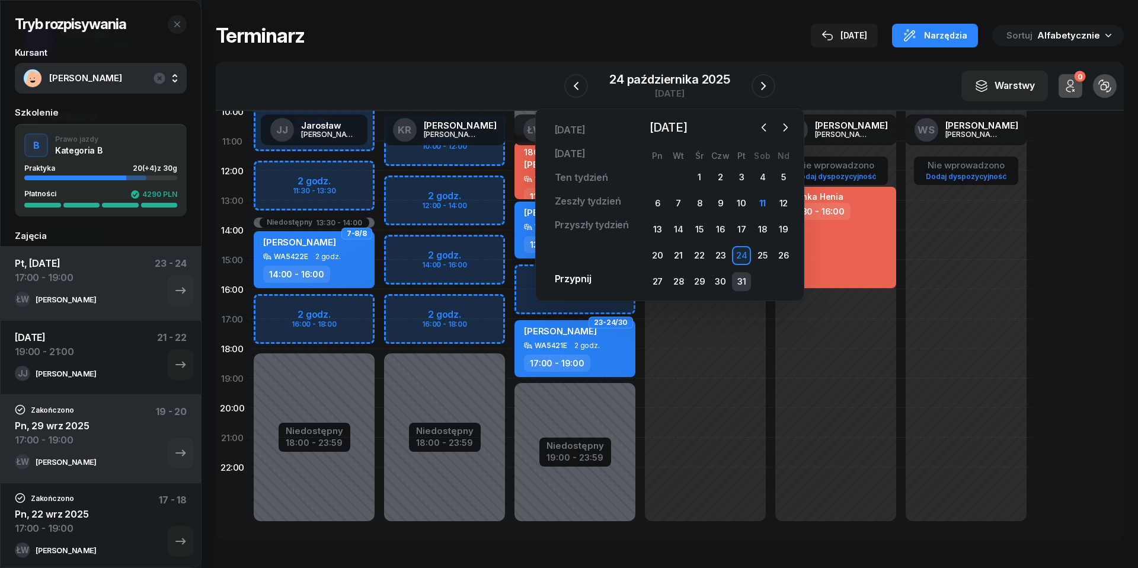
click at [746, 279] on div "31" at bounding box center [741, 281] width 19 height 19
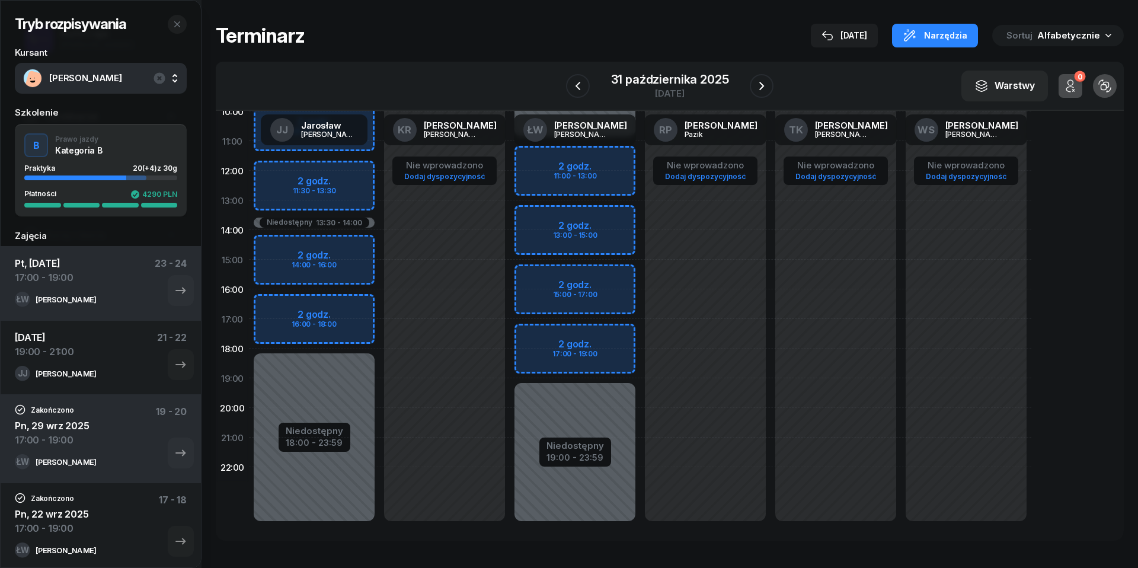
click at [539, 337] on div "Niedostępny 00:00 - 11:00 Niedostępny 19:00 - 23:59 2 godz. 11:00 - 13:00 2 god…" at bounding box center [575, 259] width 130 height 563
select select "17"
select select "19"
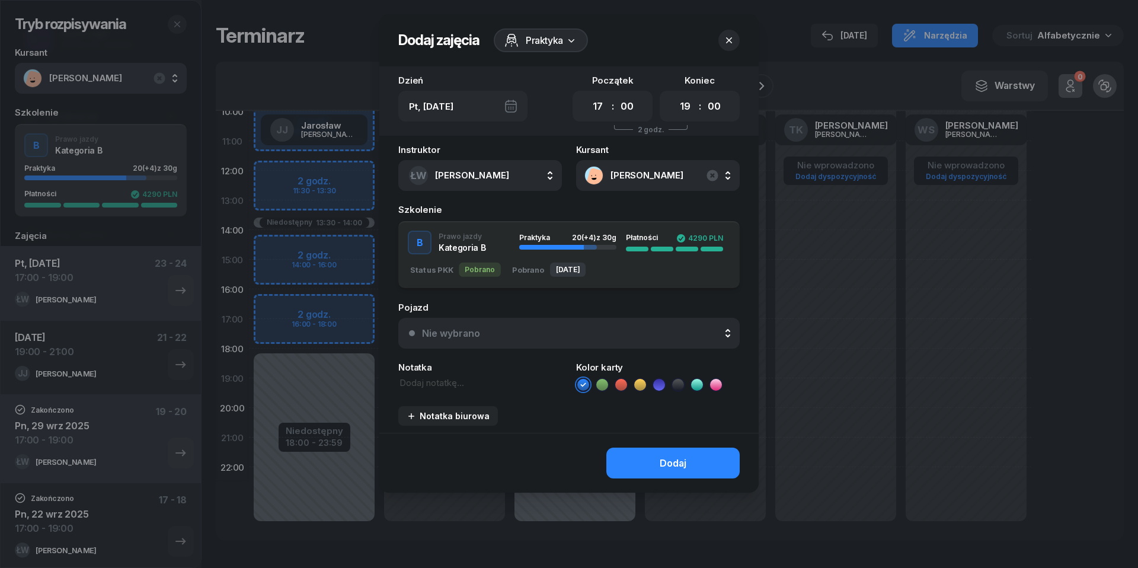
click at [648, 331] on div "Nie wybrano" at bounding box center [575, 333] width 307 height 11
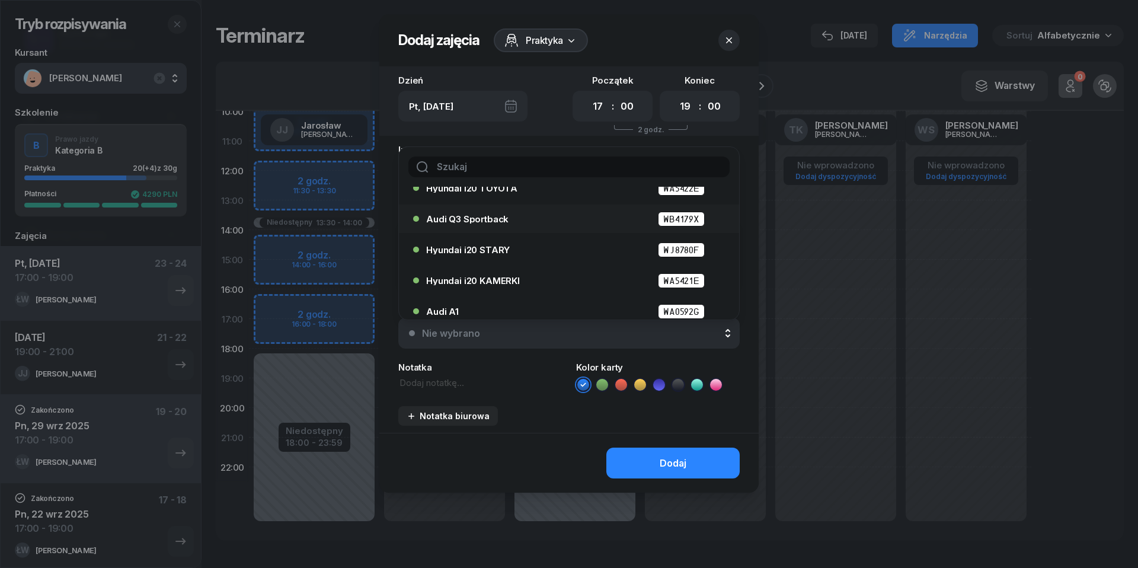
scroll to position [48, 0]
click at [509, 282] on div "Hyundai i20 KAMERKI WA5421E" at bounding box center [572, 278] width 292 height 15
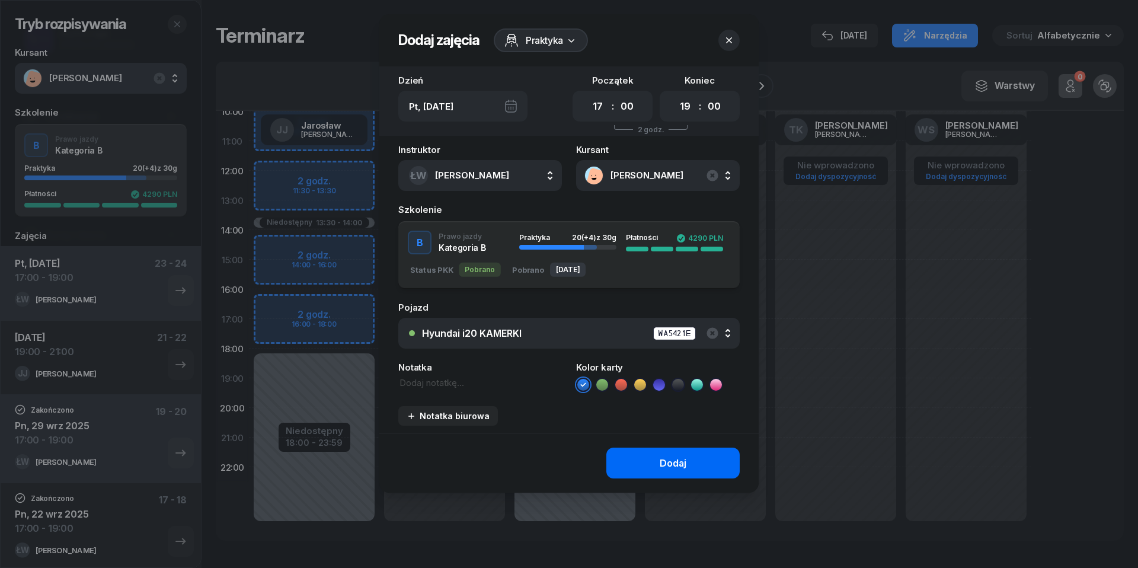
click at [657, 464] on button "Dodaj" at bounding box center [672, 463] width 133 height 31
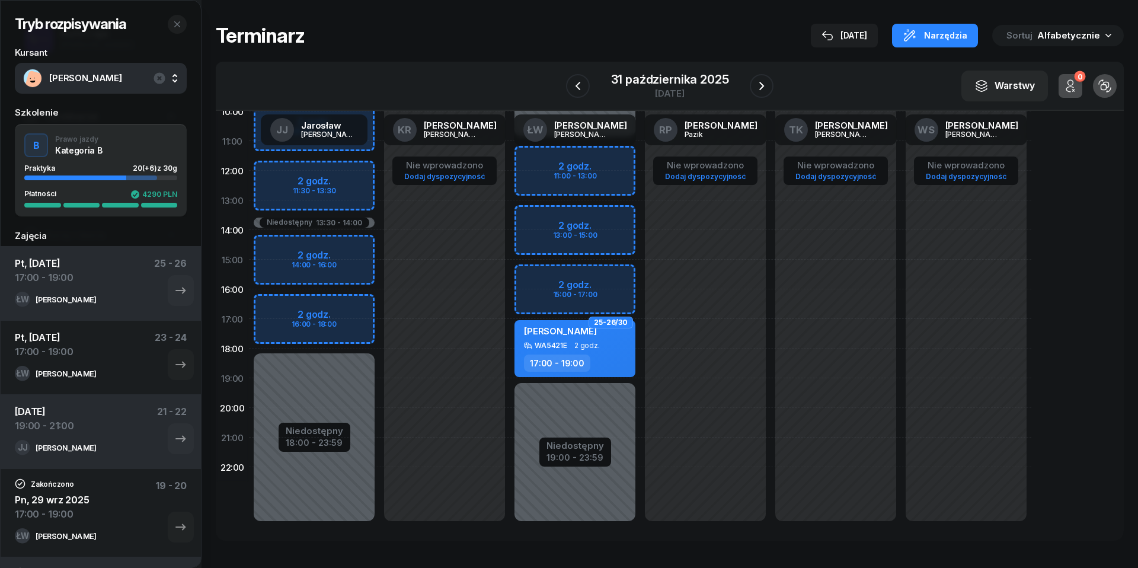
scroll to position [0, 0]
